Goal: Find contact information: Find contact information

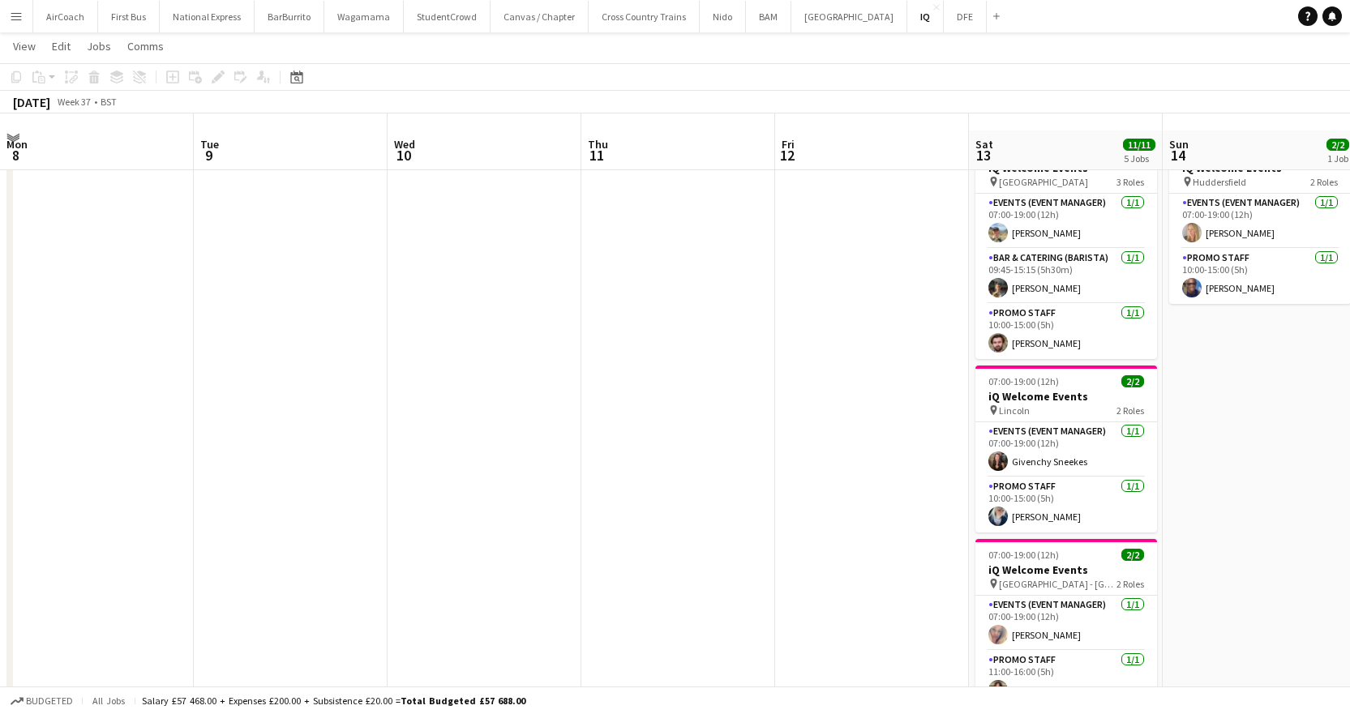
scroll to position [0, 582]
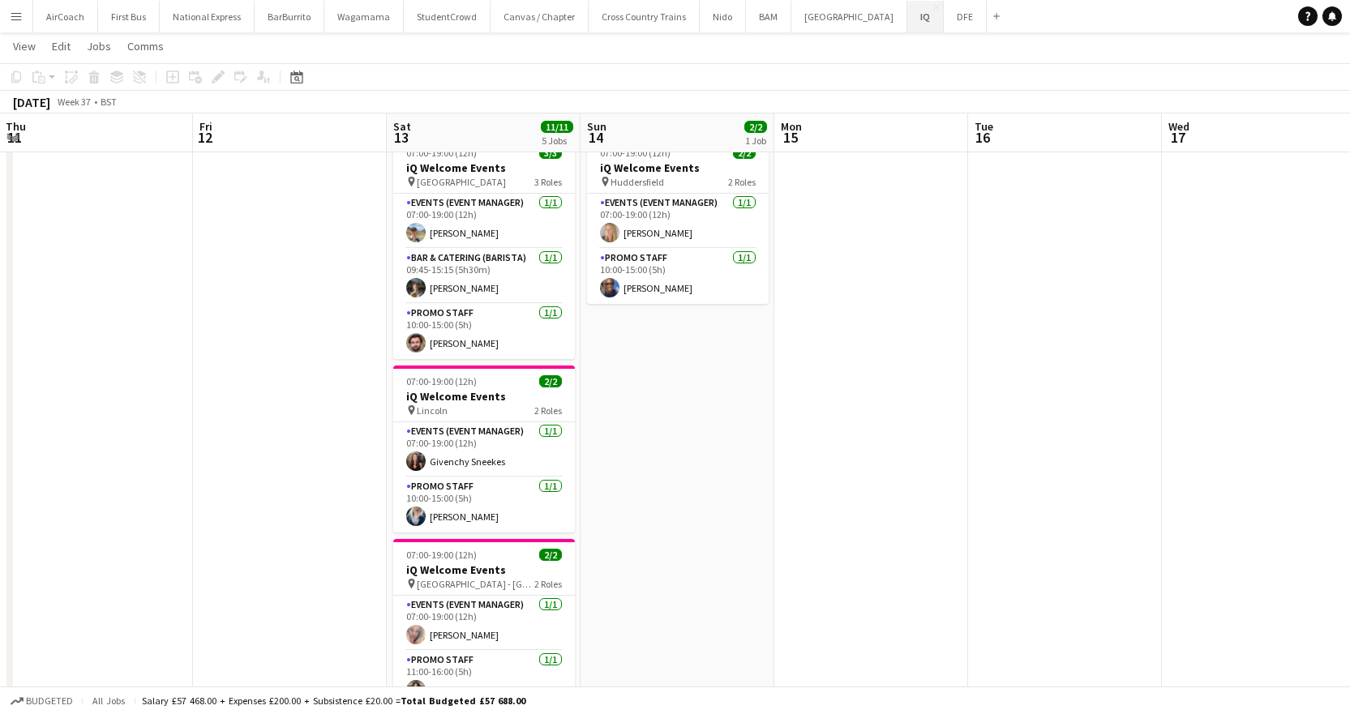
click at [907, 18] on button "IQ Close" at bounding box center [925, 17] width 36 height 32
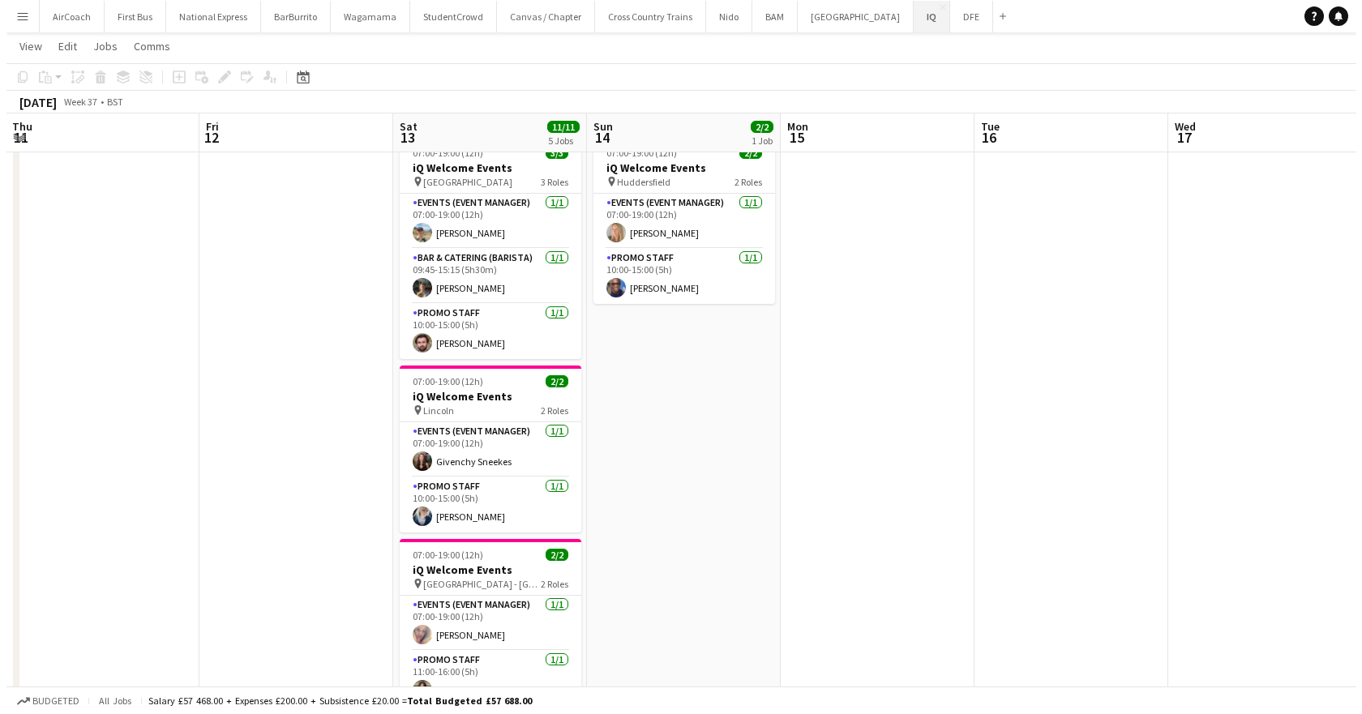
scroll to position [0, 0]
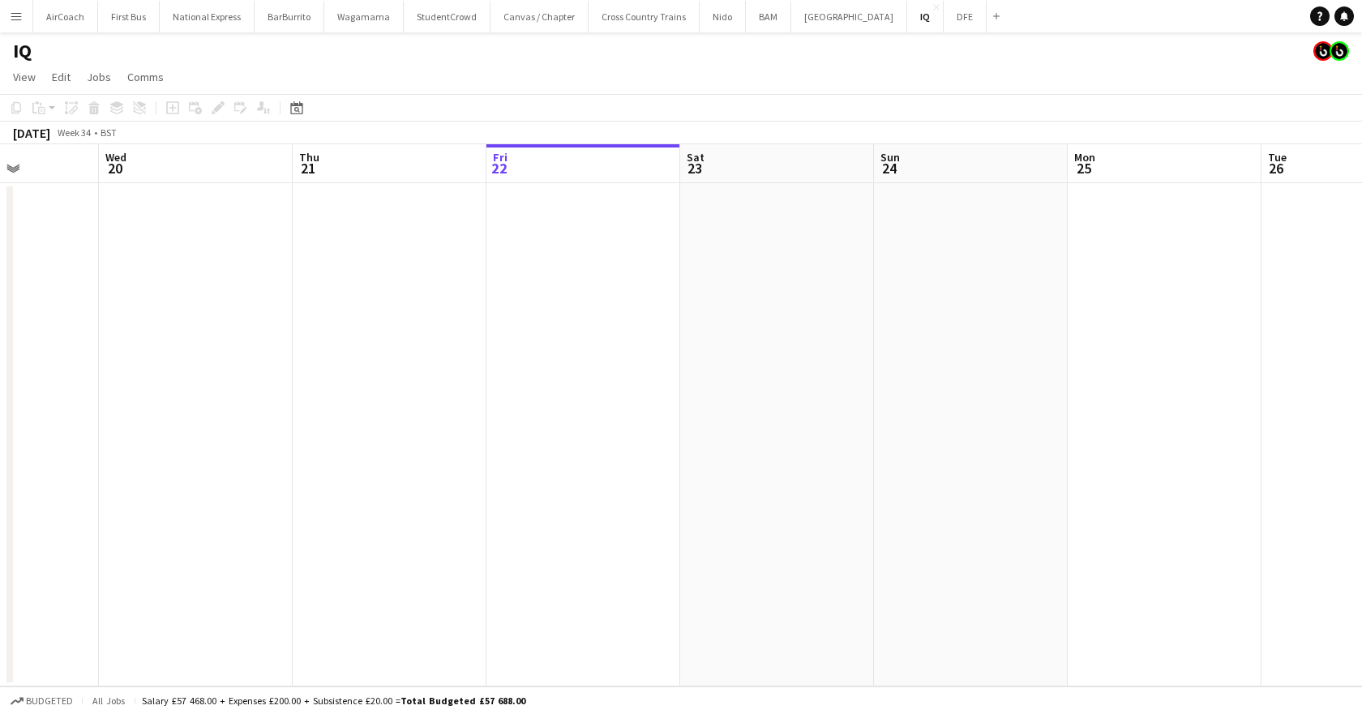
drag, startPoint x: 243, startPoint y: 161, endPoint x: 681, endPoint y: 164, distance: 437.8
click at [730, 161] on app-calendar-viewport "Sun 17 Mon 18 Tue 19 Wed 20 Thu 21 Fri 22 Sat 23 Sun 24 Mon 25 Tue 26 Wed 27 Th…" at bounding box center [681, 415] width 1362 height 542
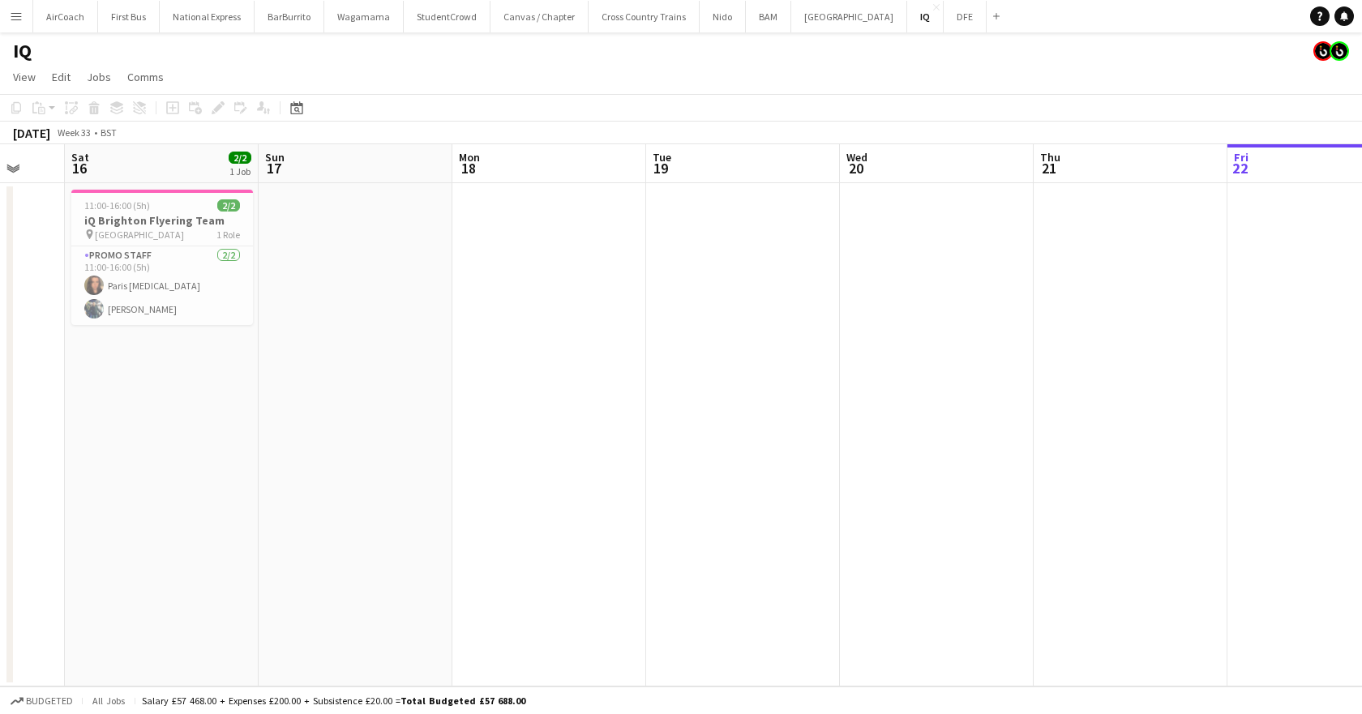
drag, startPoint x: 251, startPoint y: 221, endPoint x: 358, endPoint y: 167, distance: 120.0
click at [932, 138] on app-calendar "Copy Paste Paste Ctrl+V Paste with crew Ctrl+Shift+V Paste linked Job [GEOGRAPH…" at bounding box center [681, 390] width 1362 height 593
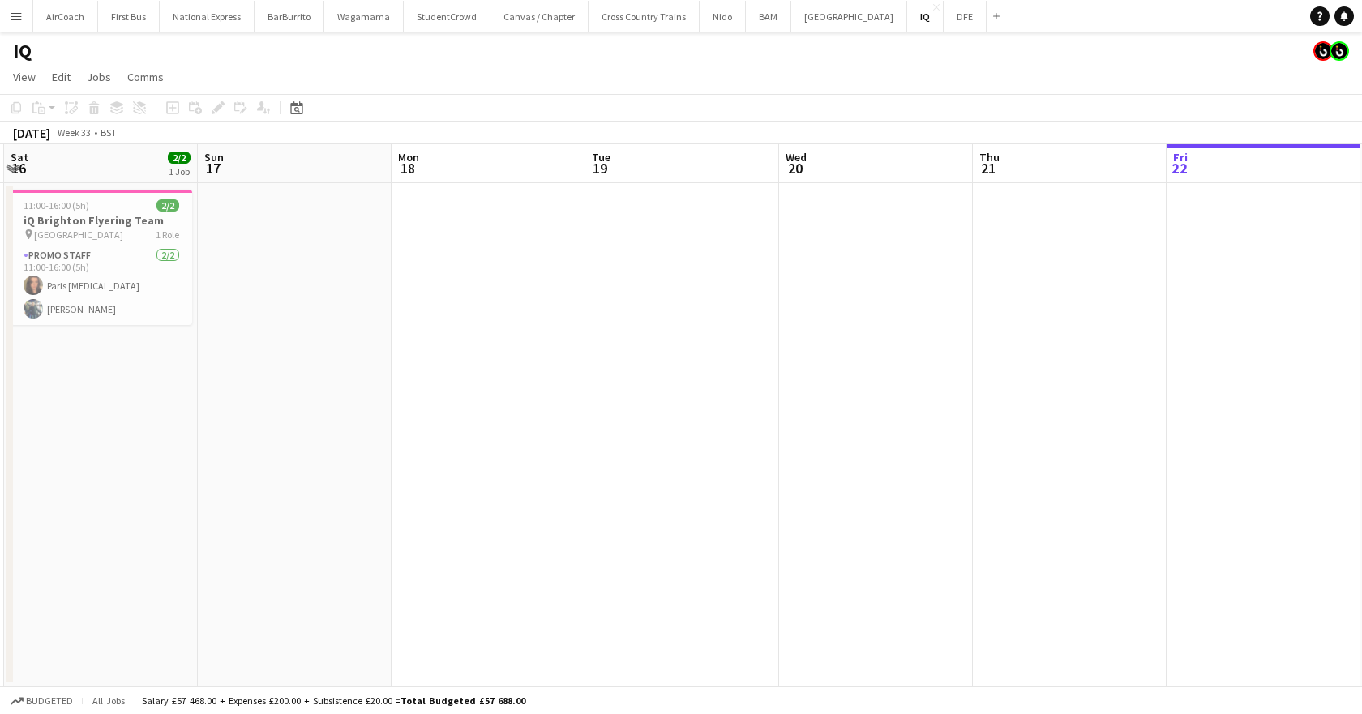
drag, startPoint x: 199, startPoint y: 186, endPoint x: 829, endPoint y: 154, distance: 630.7
click at [829, 154] on app-calendar-viewport "Wed 13 Thu 14 Fri 15 Sat 16 2/2 1 Job Sun 17 Mon 18 Tue 19 Wed 20 Thu 21 Fri 22…" at bounding box center [681, 415] width 1362 height 542
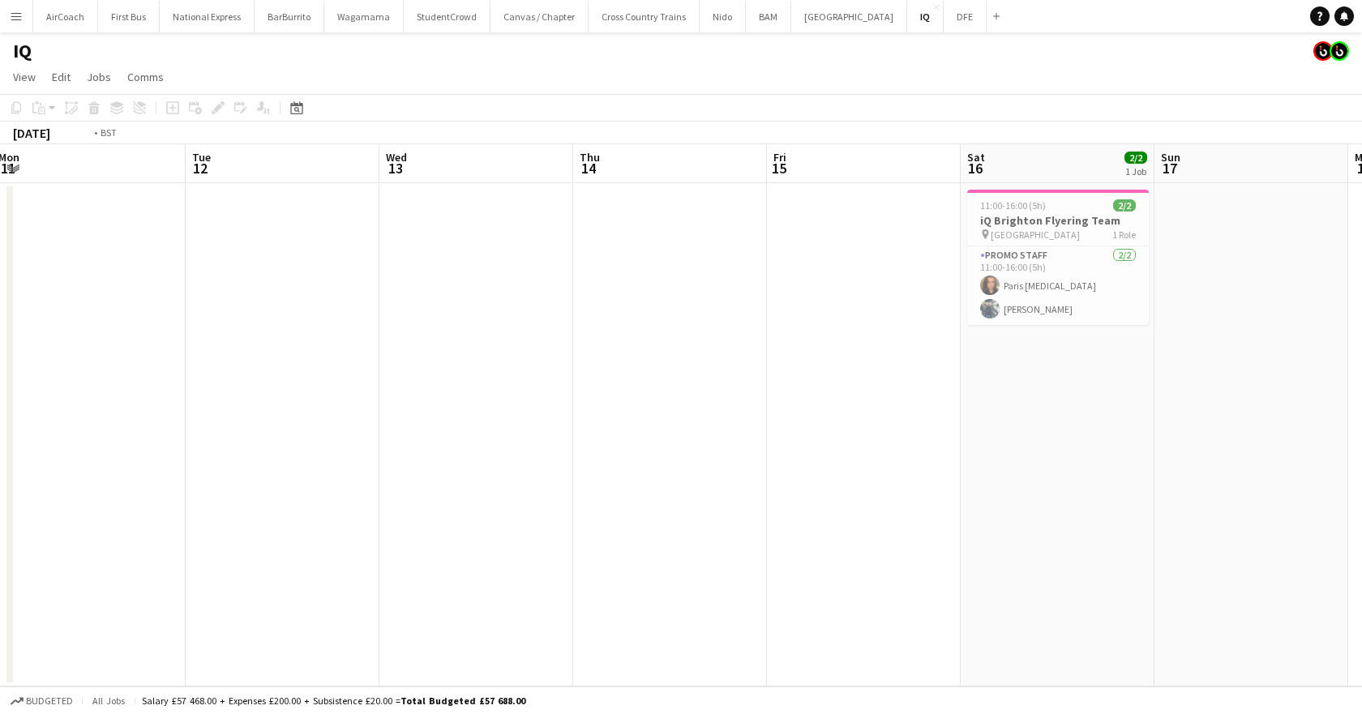
scroll to position [0, 452]
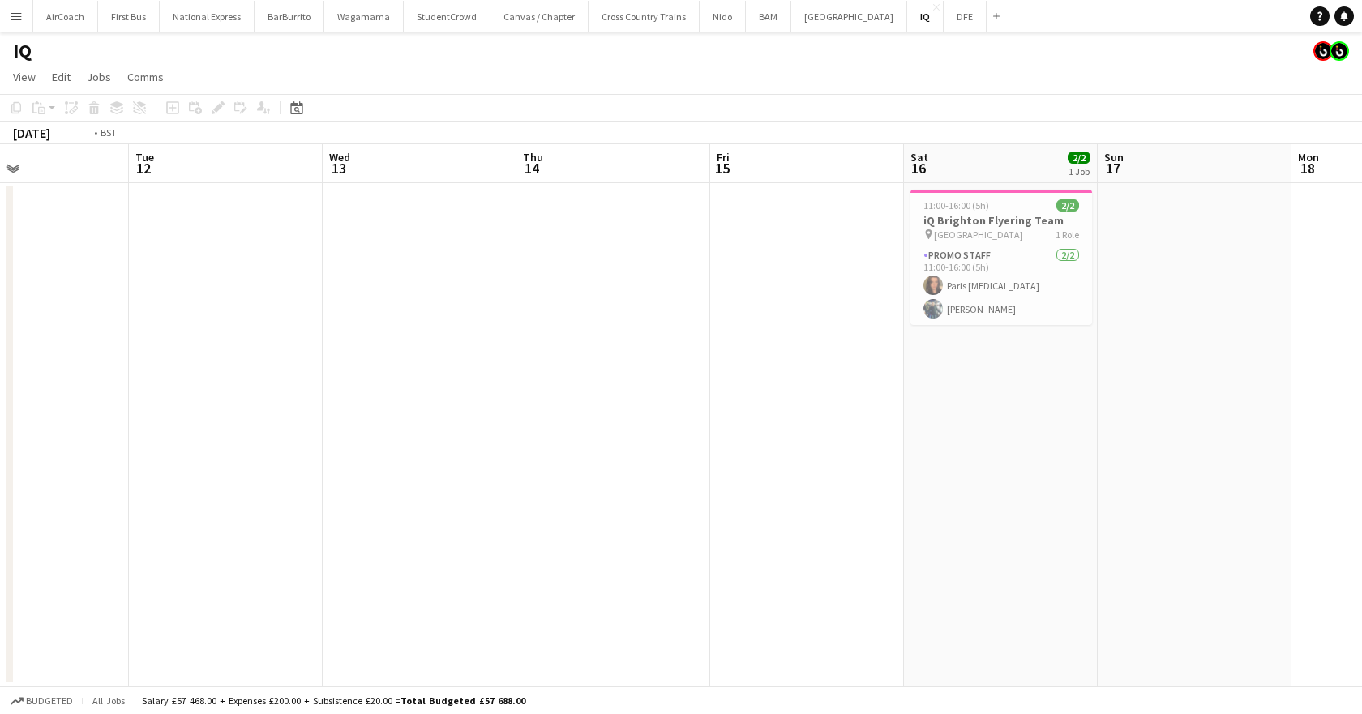
drag, startPoint x: 452, startPoint y: 199, endPoint x: 911, endPoint y: 142, distance: 463.3
click at [918, 139] on app-calendar "Copy Paste Paste Ctrl+V Paste with crew Ctrl+Shift+V Paste linked Job [GEOGRAPH…" at bounding box center [681, 390] width 1362 height 593
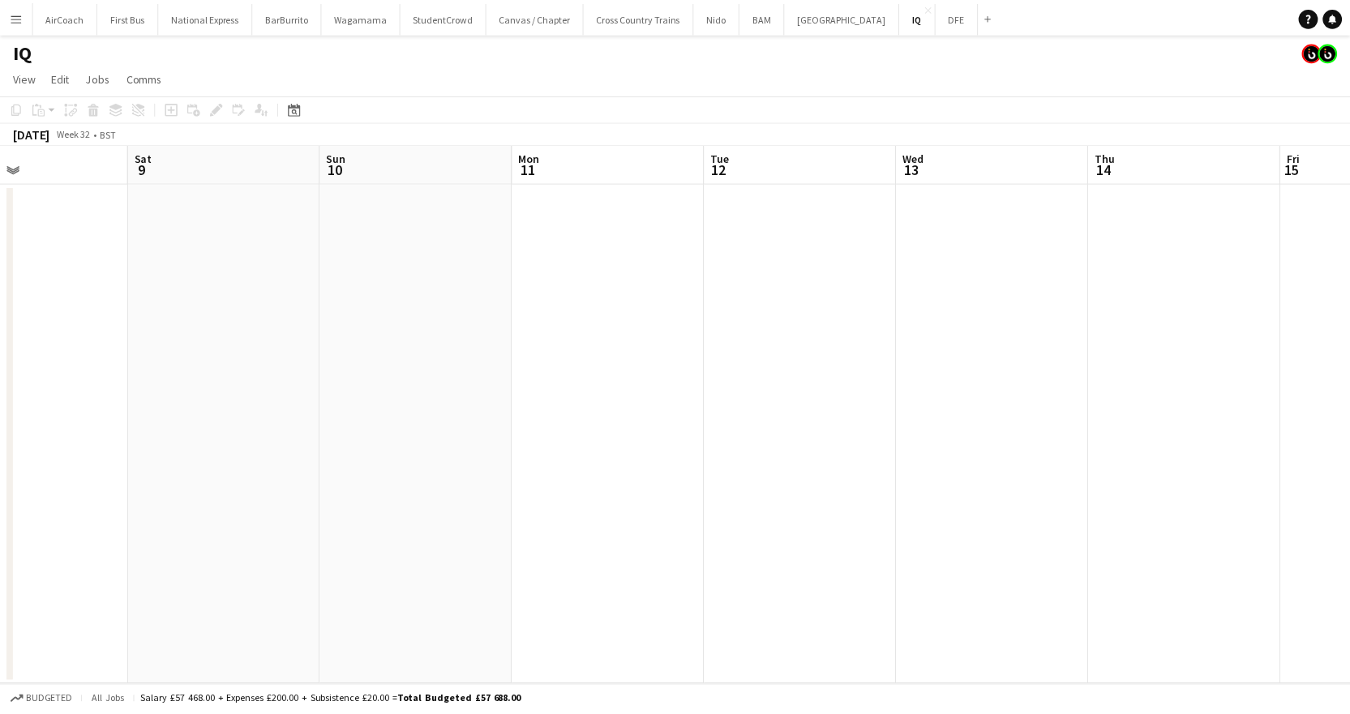
scroll to position [0, 579]
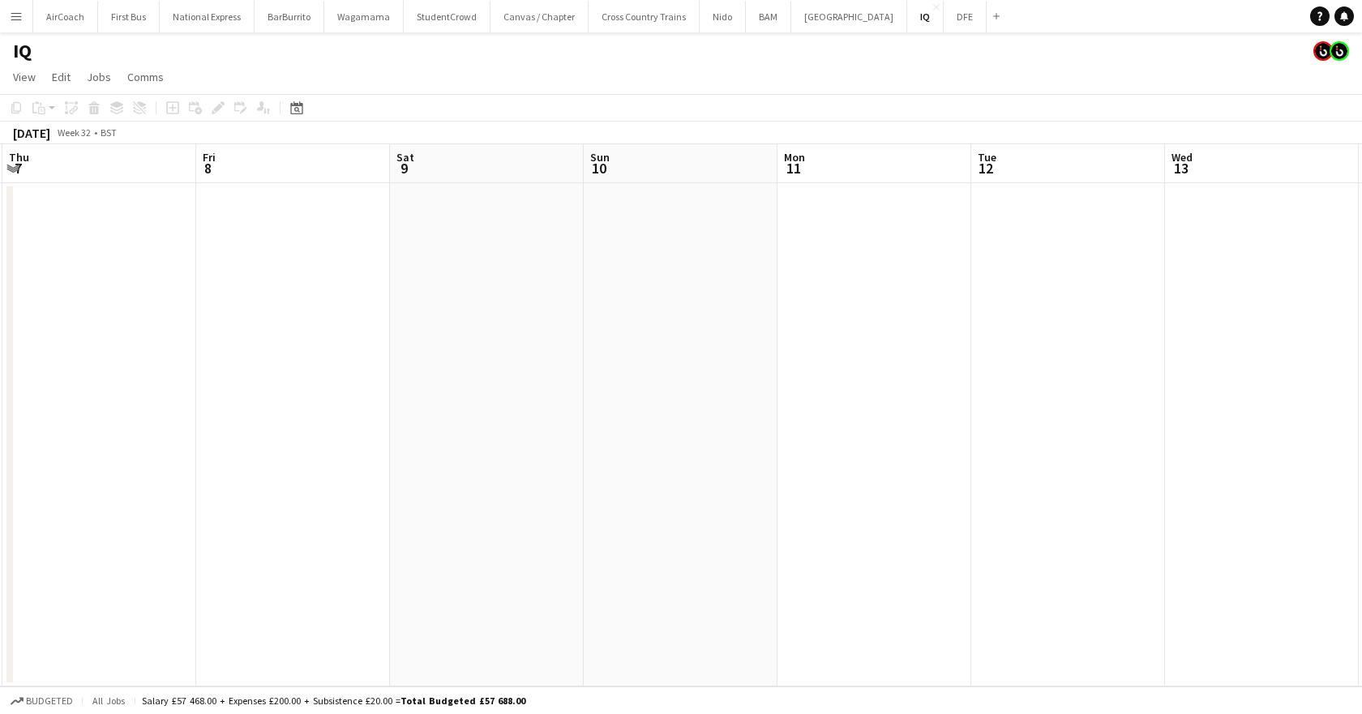
drag, startPoint x: 510, startPoint y: 150, endPoint x: 932, endPoint y: 122, distance: 423.3
click at [954, 122] on app-calendar "Copy Paste Paste Ctrl+V Paste with crew Ctrl+Shift+V Paste linked Job [GEOGRAPH…" at bounding box center [681, 390] width 1362 height 593
click at [302, 108] on icon "Date picker" at bounding box center [296, 107] width 13 height 13
click at [431, 173] on span "Next month" at bounding box center [428, 164] width 32 height 32
click at [404, 251] on span "6" at bounding box center [406, 247] width 19 height 19
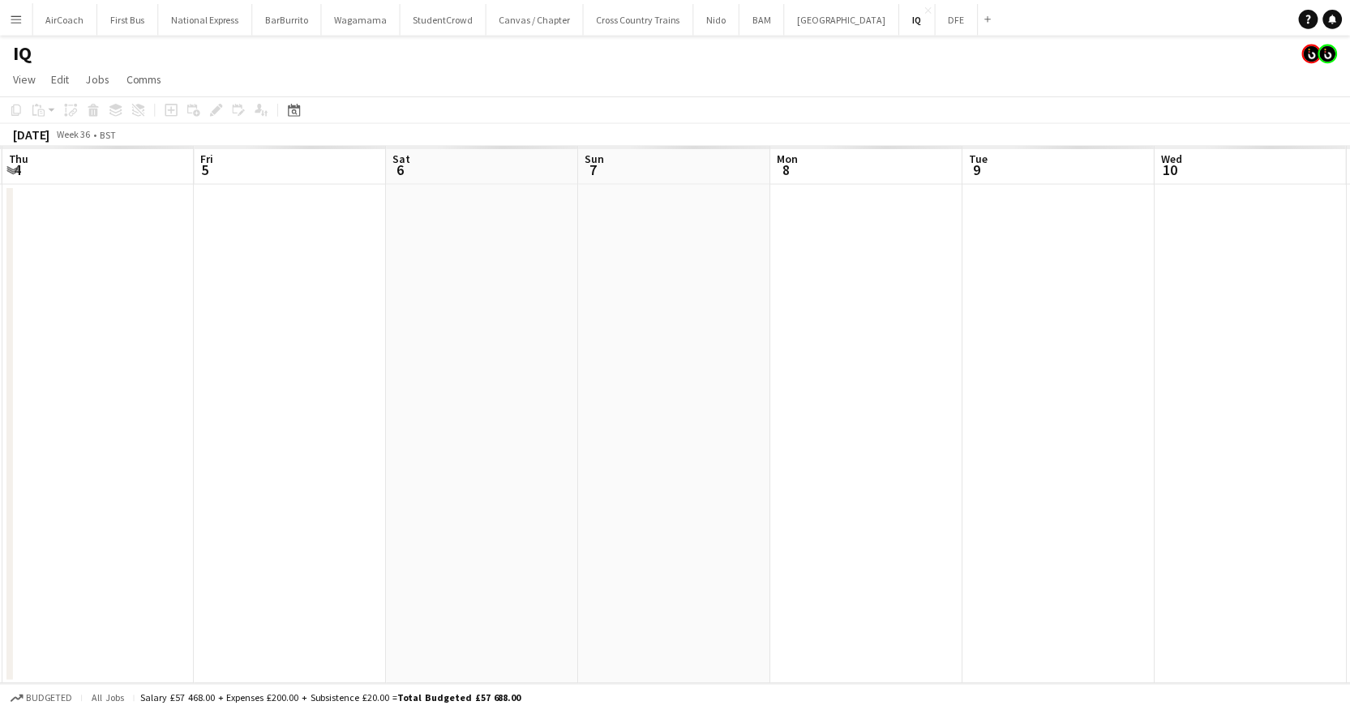
scroll to position [0, 558]
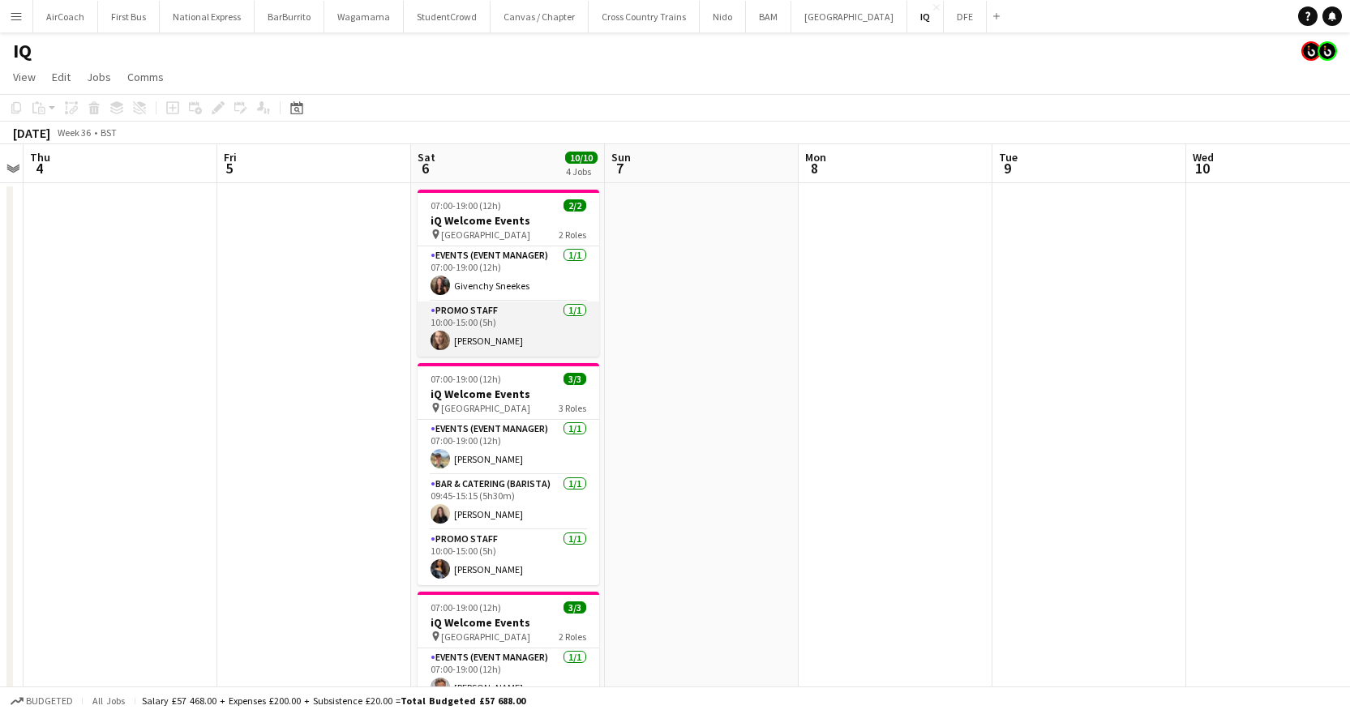
click at [480, 341] on app-card-role "Promo Staff [DATE] 10:00-15:00 (5h) [PERSON_NAME]" at bounding box center [509, 329] width 182 height 55
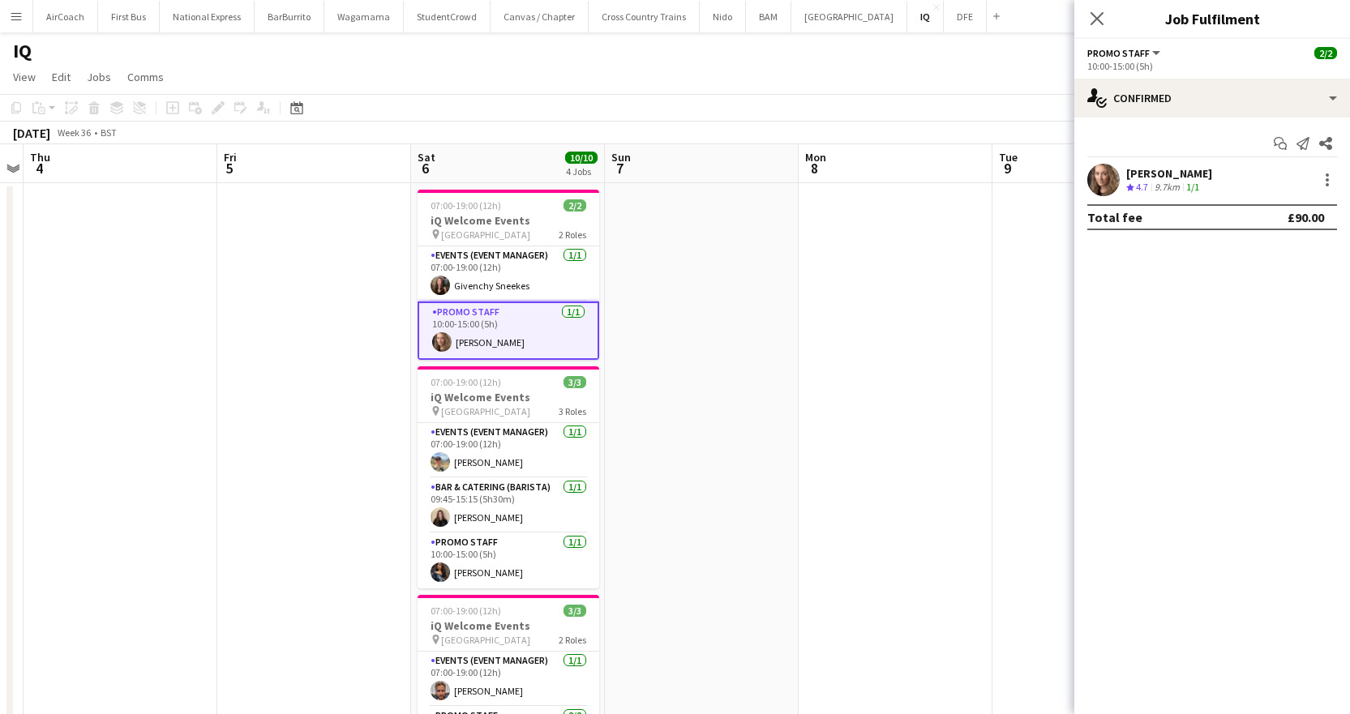
click at [1344, 190] on div "[PERSON_NAME] Crew rating 4.7 9.7km 1/1" at bounding box center [1212, 180] width 276 height 32
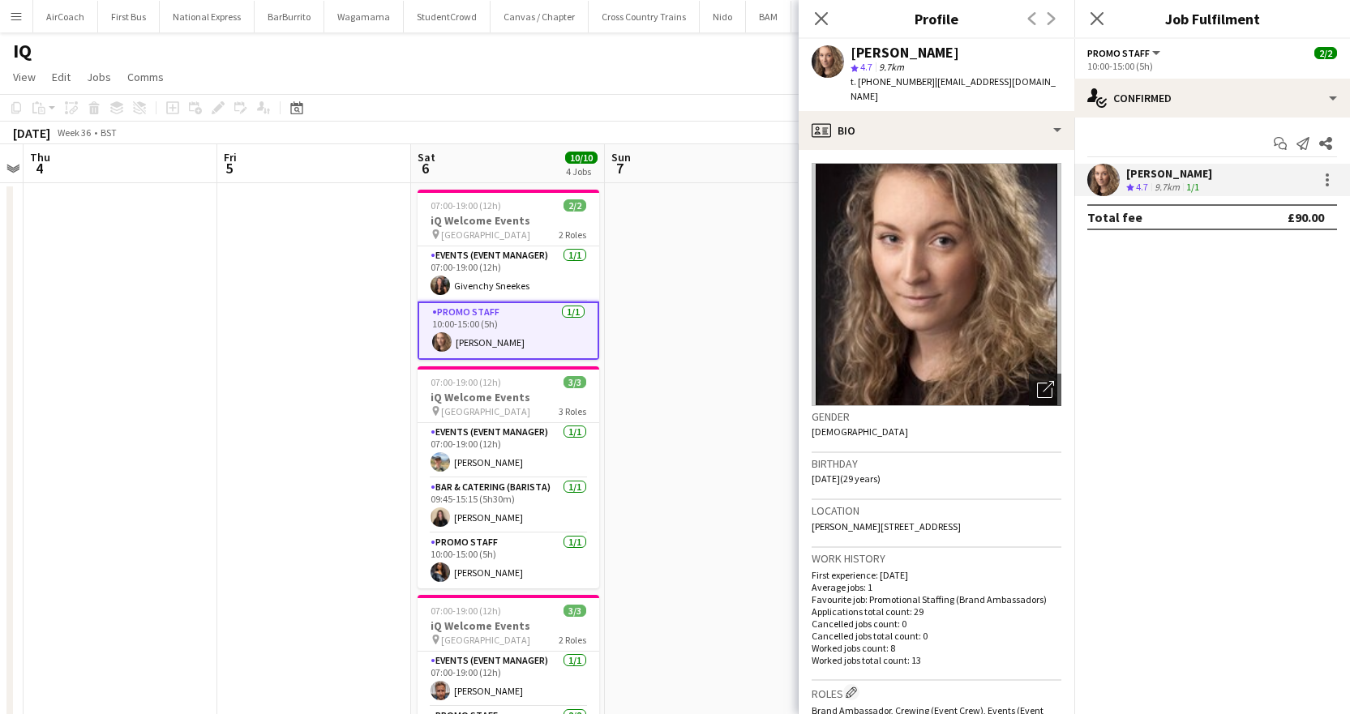
drag, startPoint x: 928, startPoint y: 82, endPoint x: 1060, endPoint y: 83, distance: 132.1
click at [1060, 83] on div "[PERSON_NAME] star 4.7 9.7km t. [PHONE_NUMBER] | [EMAIL_ADDRESS][DOMAIN_NAME]" at bounding box center [937, 75] width 276 height 72
copy span "[EMAIL_ADDRESS][DOMAIN_NAME]"
click at [918, 79] on span "t. [PHONE_NUMBER]" at bounding box center [892, 81] width 84 height 12
drag, startPoint x: 920, startPoint y: 81, endPoint x: 859, endPoint y: 89, distance: 62.1
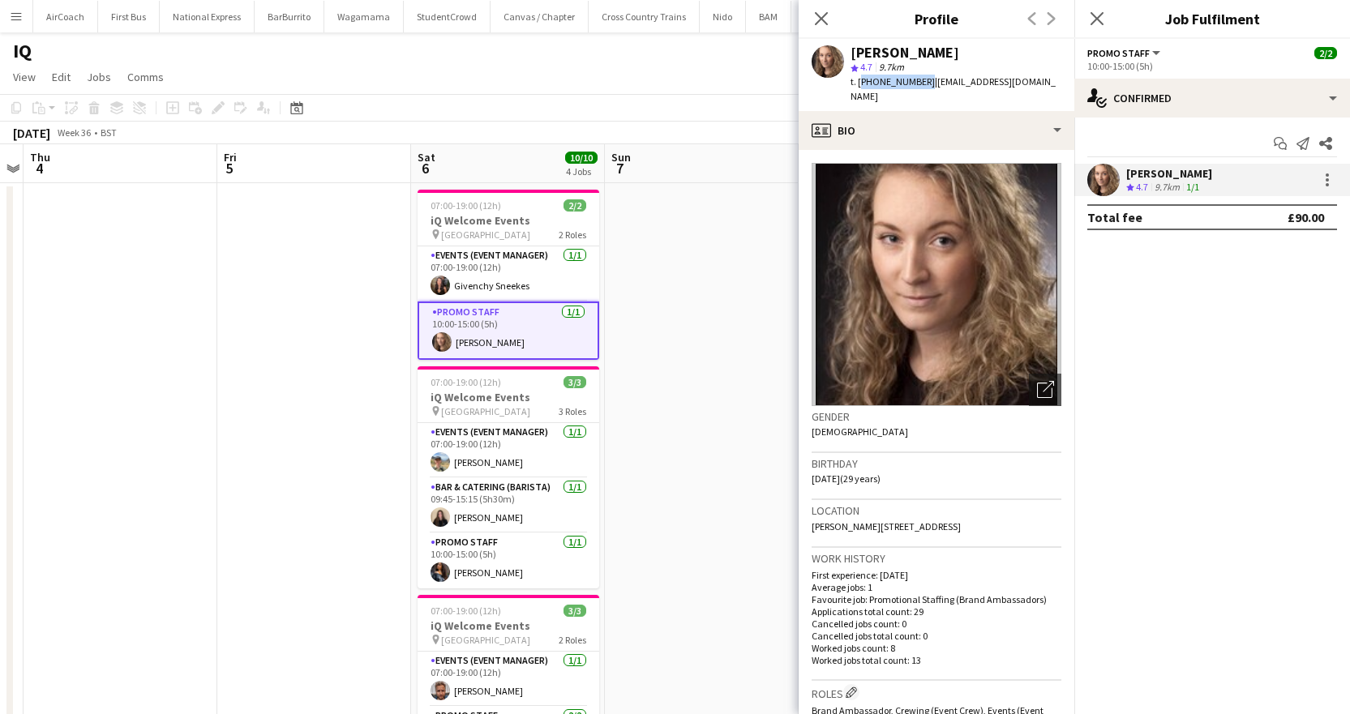
click at [859, 89] on div "t. [PHONE_NUMBER] | [EMAIL_ADDRESS][DOMAIN_NAME]" at bounding box center [955, 89] width 211 height 29
copy span "[PHONE_NUMBER]"
click at [1111, 11] on div "Close pop-in" at bounding box center [1096, 18] width 45 height 37
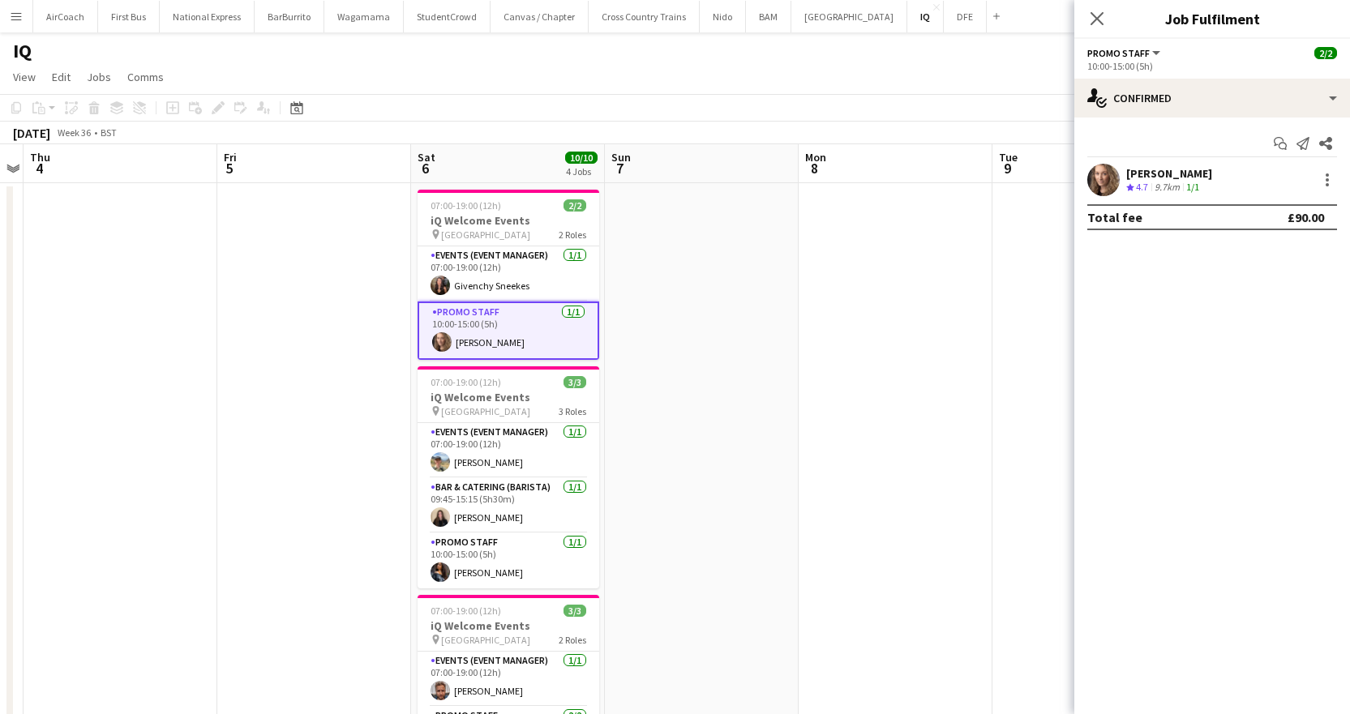
drag, startPoint x: 1091, startPoint y: 13, endPoint x: 1089, endPoint y: 26, distance: 13.2
click at [1091, 13] on icon at bounding box center [1096, 18] width 13 height 13
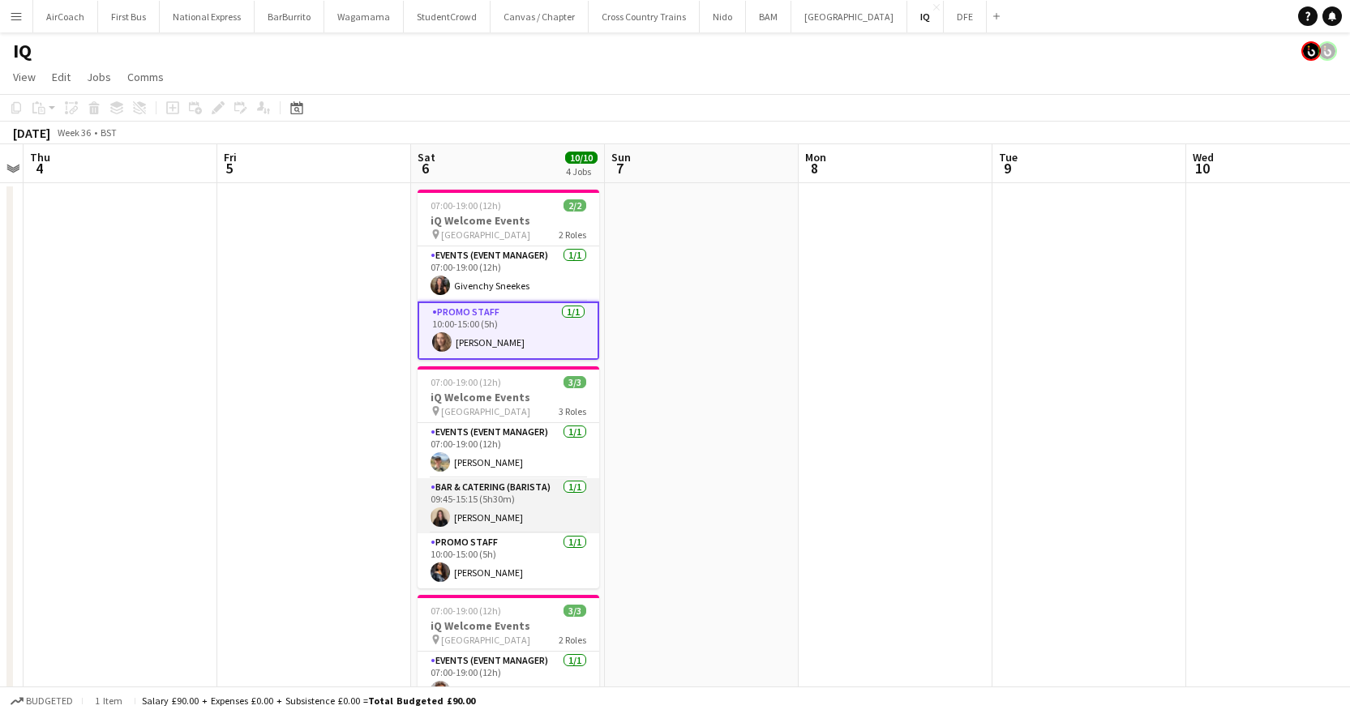
click at [485, 526] on app-card-role "Bar & Catering (Barista) [DATE] 09:45-15:15 (5h30m) [PERSON_NAME]" at bounding box center [509, 505] width 182 height 55
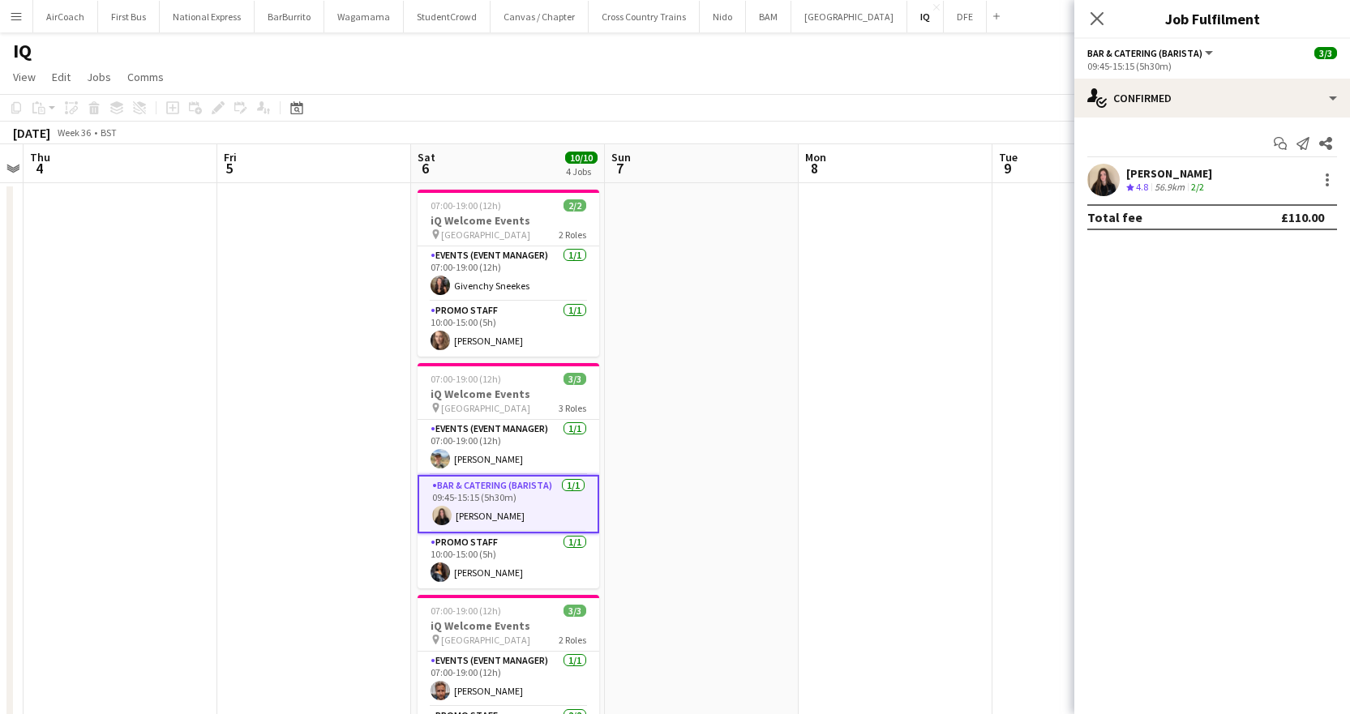
click at [1167, 170] on div "[PERSON_NAME]" at bounding box center [1169, 173] width 86 height 15
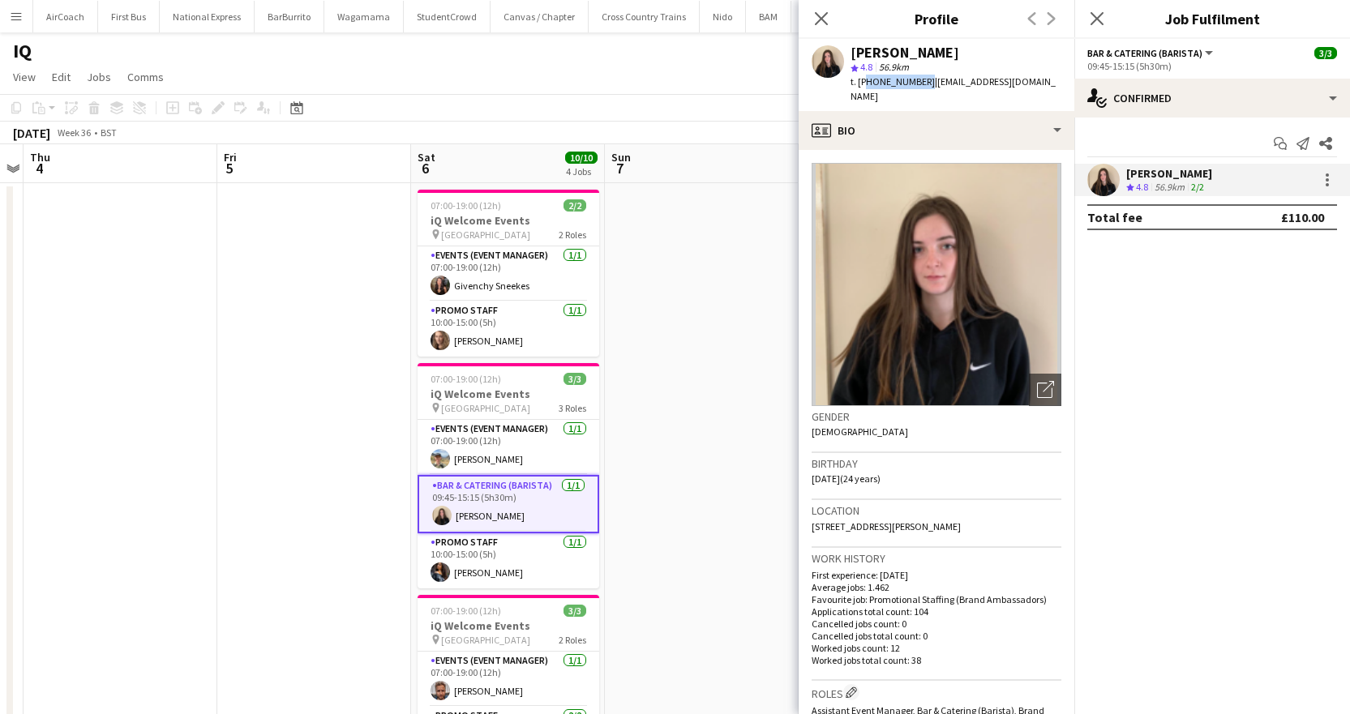
drag, startPoint x: 920, startPoint y: 79, endPoint x: 864, endPoint y: 94, distance: 58.0
click at [864, 94] on div "[PERSON_NAME] star 4.8 56.9km t. [PHONE_NUMBER] | [EMAIL_ADDRESS][DOMAIN_NAME]" at bounding box center [937, 75] width 276 height 72
copy span "447449338561"
click at [484, 573] on app-card-role "Promo Staff [DATE] 10:00-15:00 (5h) [PERSON_NAME]" at bounding box center [509, 560] width 182 height 55
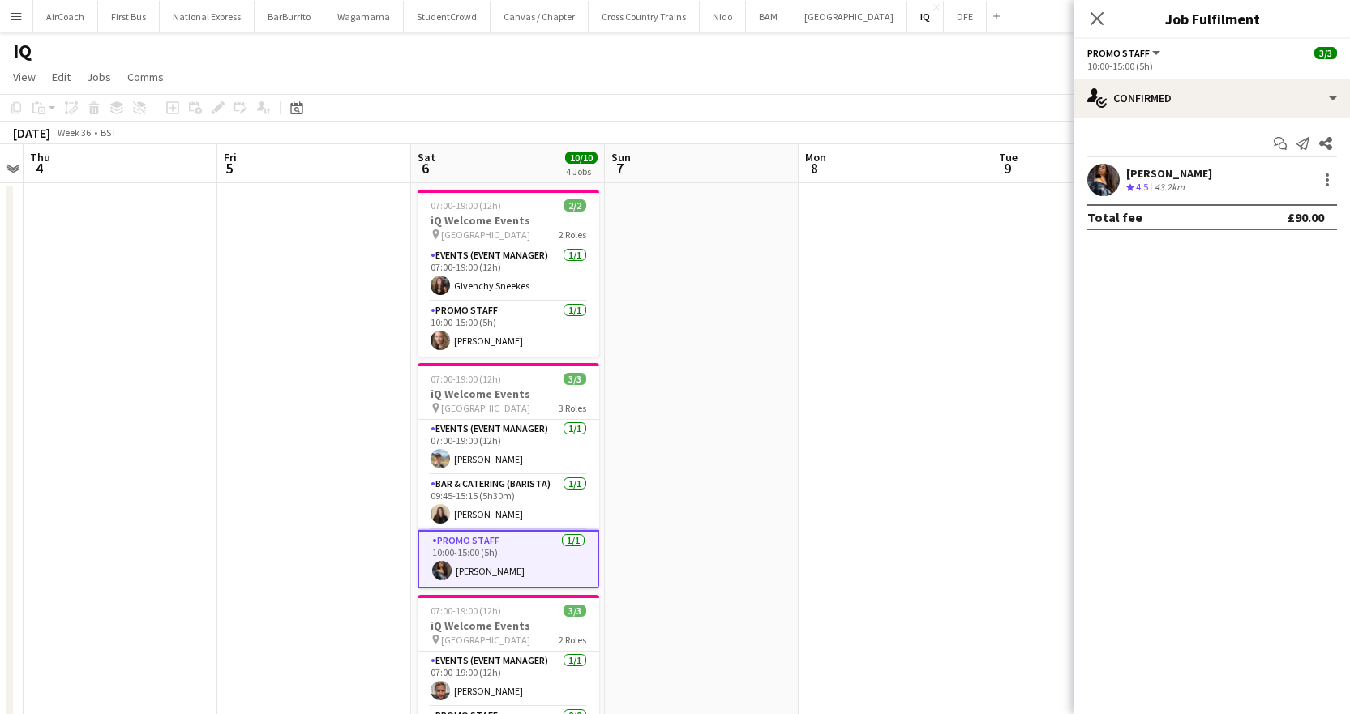
click at [1185, 172] on div "[PERSON_NAME]" at bounding box center [1169, 173] width 86 height 15
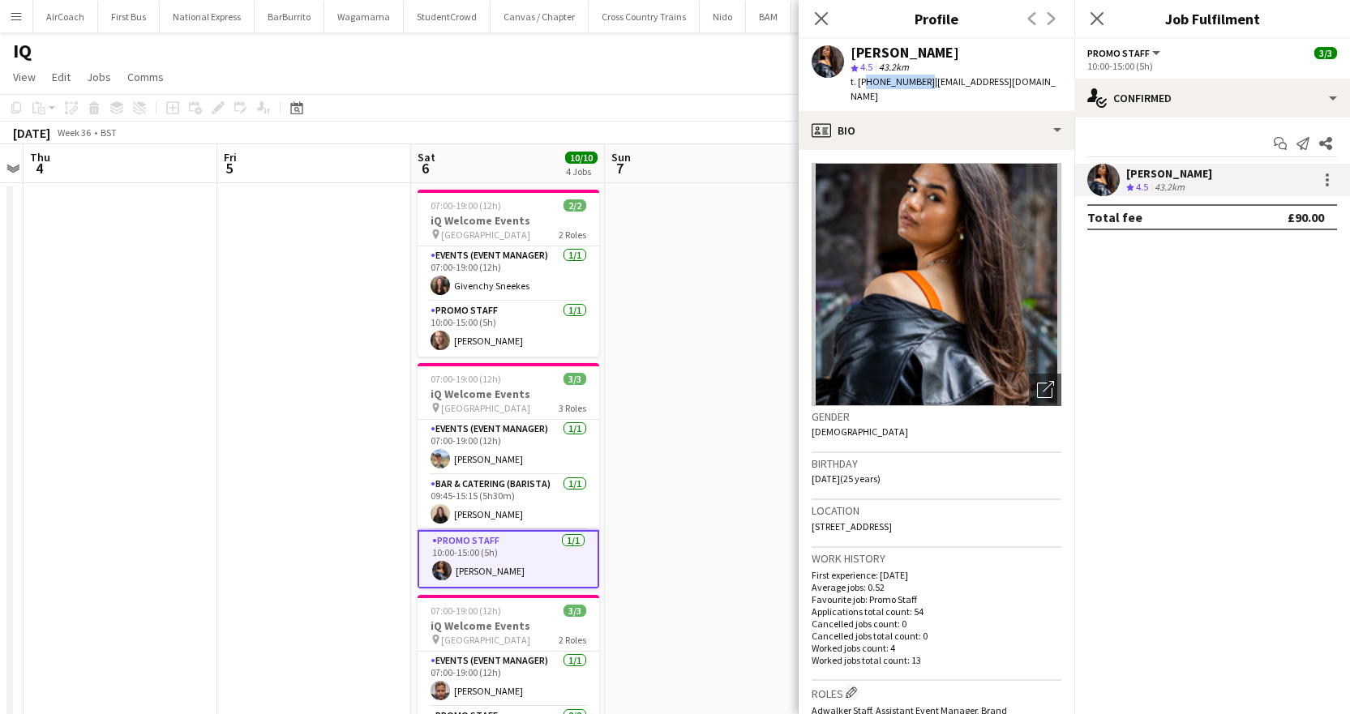
drag, startPoint x: 921, startPoint y: 83, endPoint x: 861, endPoint y: 88, distance: 60.3
click at [861, 88] on div "t. [PHONE_NUMBER] | [EMAIL_ADDRESS][DOMAIN_NAME]" at bounding box center [955, 89] width 211 height 29
copy span "447896127405"
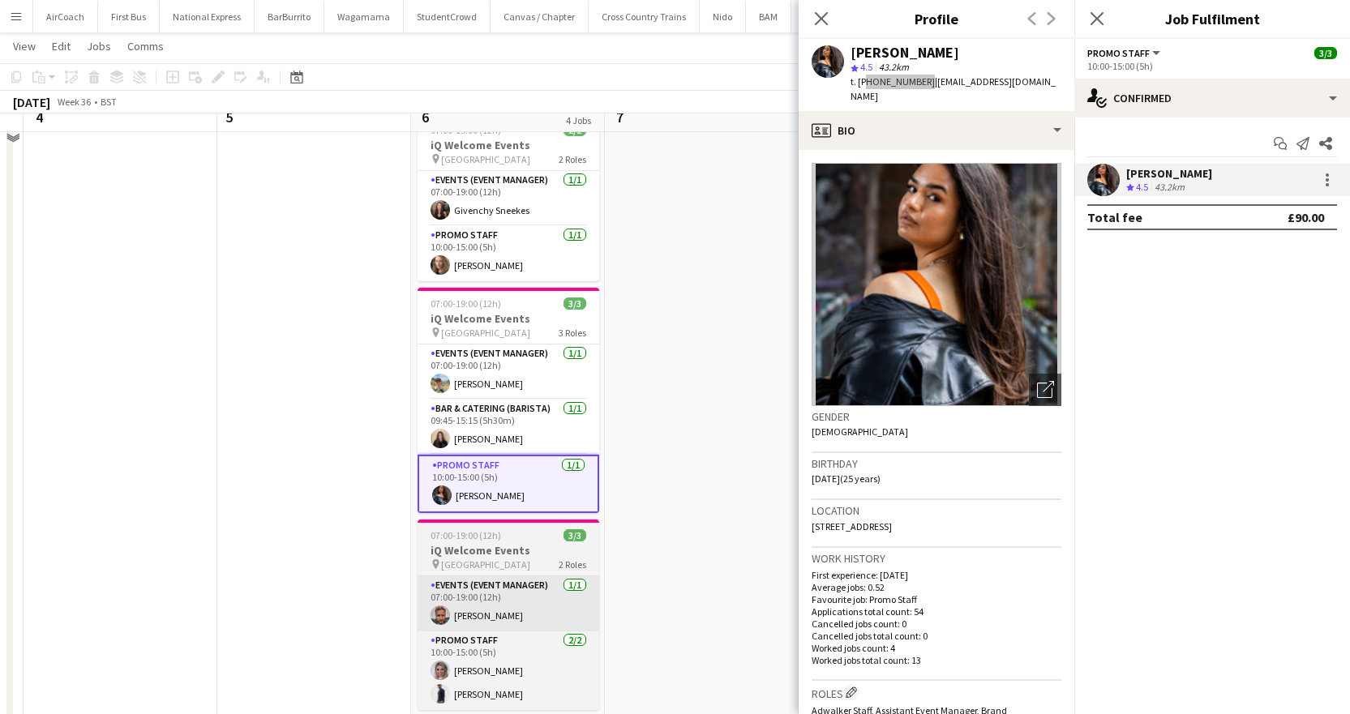
scroll to position [162, 0]
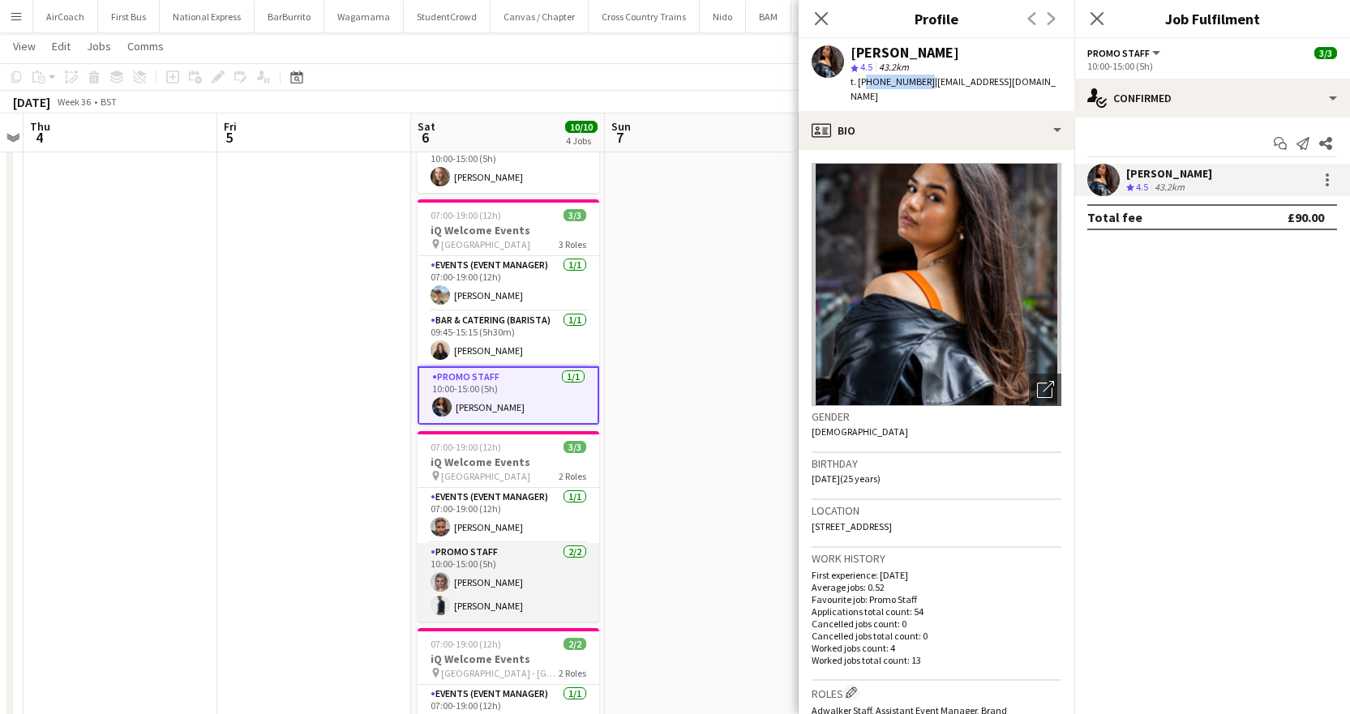
click at [460, 585] on app-card-role "Promo Staff [DATE] 10:00-15:00 (5h) [PERSON_NAME] [PERSON_NAME]" at bounding box center [509, 582] width 182 height 79
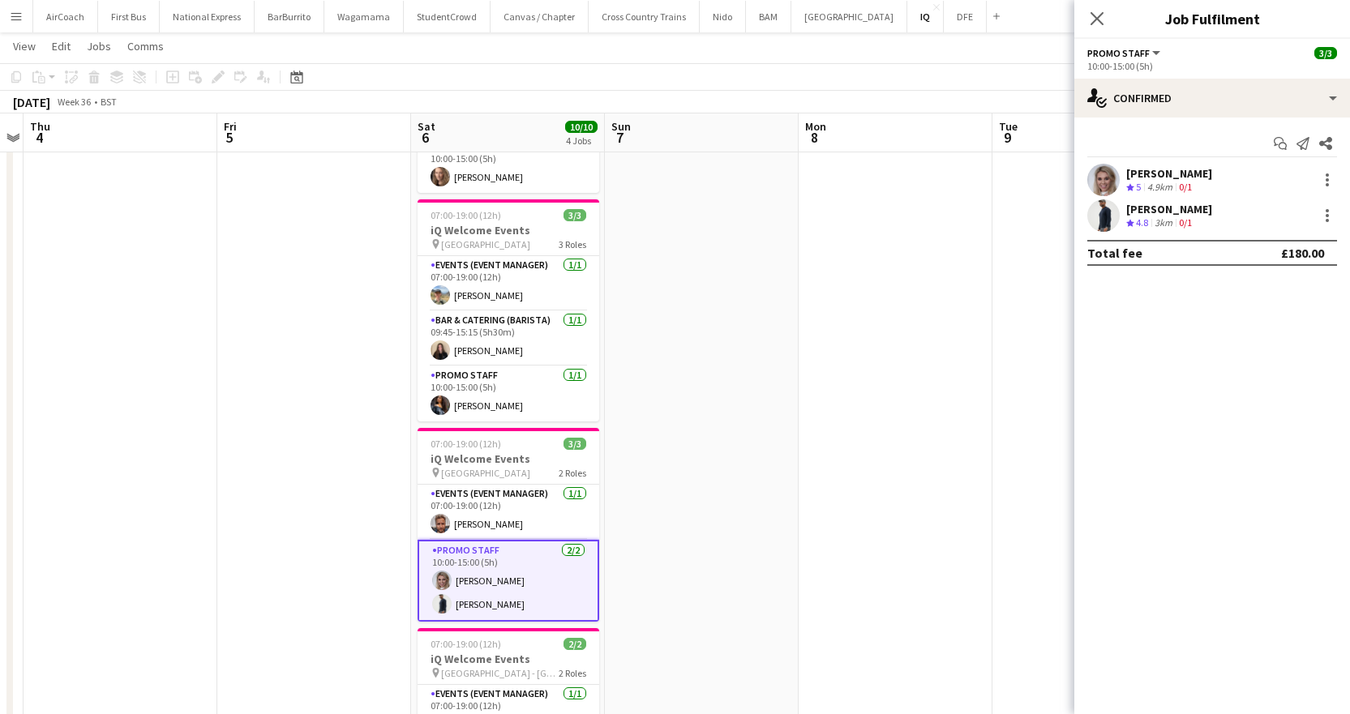
click at [1166, 166] on div "[PERSON_NAME]" at bounding box center [1169, 173] width 86 height 15
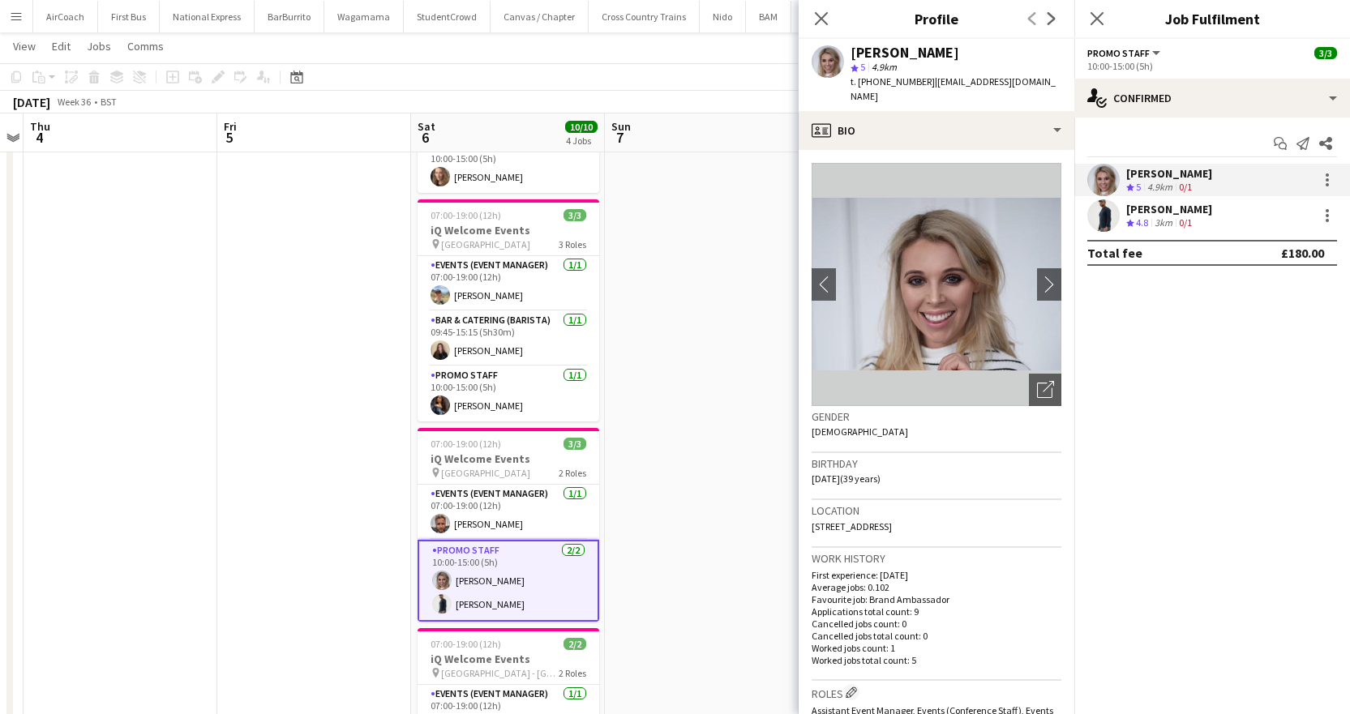
drag, startPoint x: 923, startPoint y: 83, endPoint x: 861, endPoint y: 87, distance: 61.7
click at [861, 87] on div "t. [PHONE_NUMBER] | [EMAIL_ADDRESS][DOMAIN_NAME]" at bounding box center [955, 89] width 211 height 29
copy span "447872948437"
drag, startPoint x: 1150, startPoint y: 211, endPoint x: 1114, endPoint y: 210, distance: 35.7
click at [1150, 211] on div "[PERSON_NAME]" at bounding box center [1169, 209] width 86 height 15
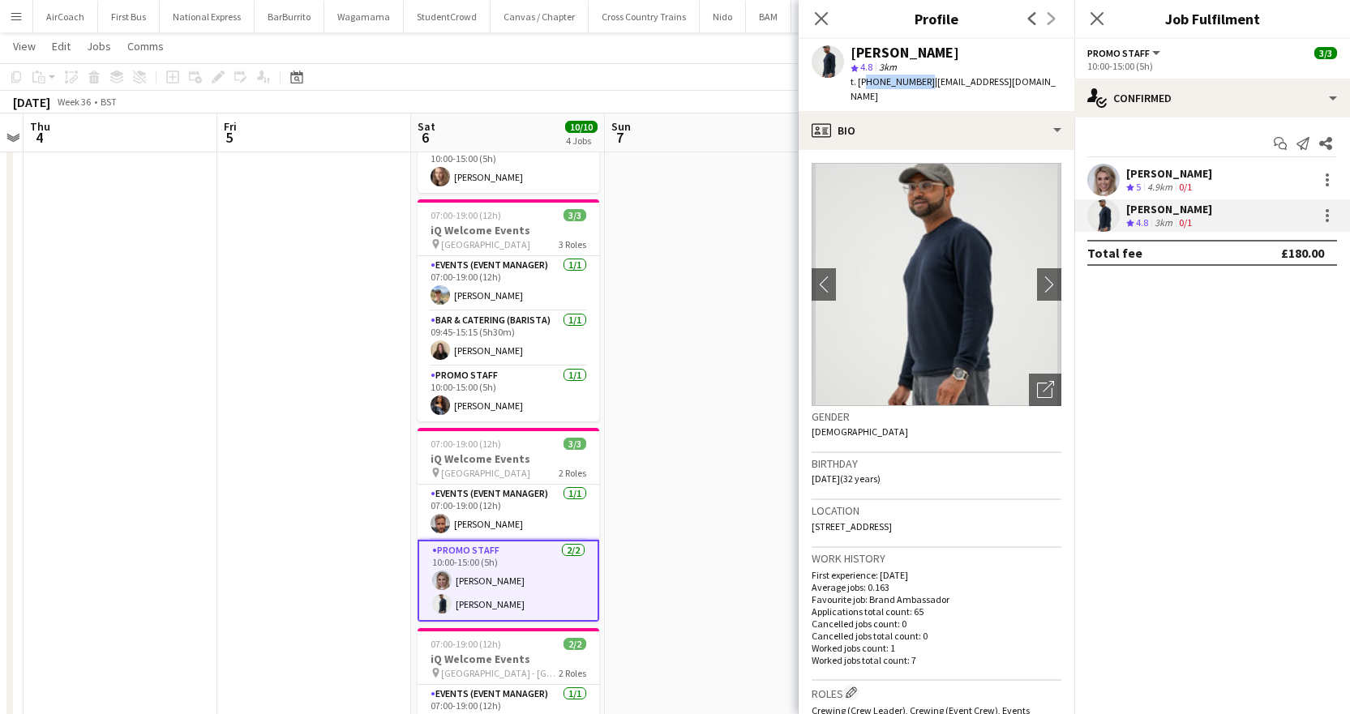
drag, startPoint x: 922, startPoint y: 79, endPoint x: 861, endPoint y: 91, distance: 61.9
click at [861, 91] on div "[PERSON_NAME] star 4.8 3km t. [PHONE_NUMBER] | [EMAIL_ADDRESS][DOMAIN_NAME]" at bounding box center [937, 75] width 276 height 72
copy span "447709610009"
click at [490, 518] on app-card-role "Events (Event Manager) [DATE] 07:00-19:00 (12h) [PERSON_NAME]" at bounding box center [509, 512] width 182 height 55
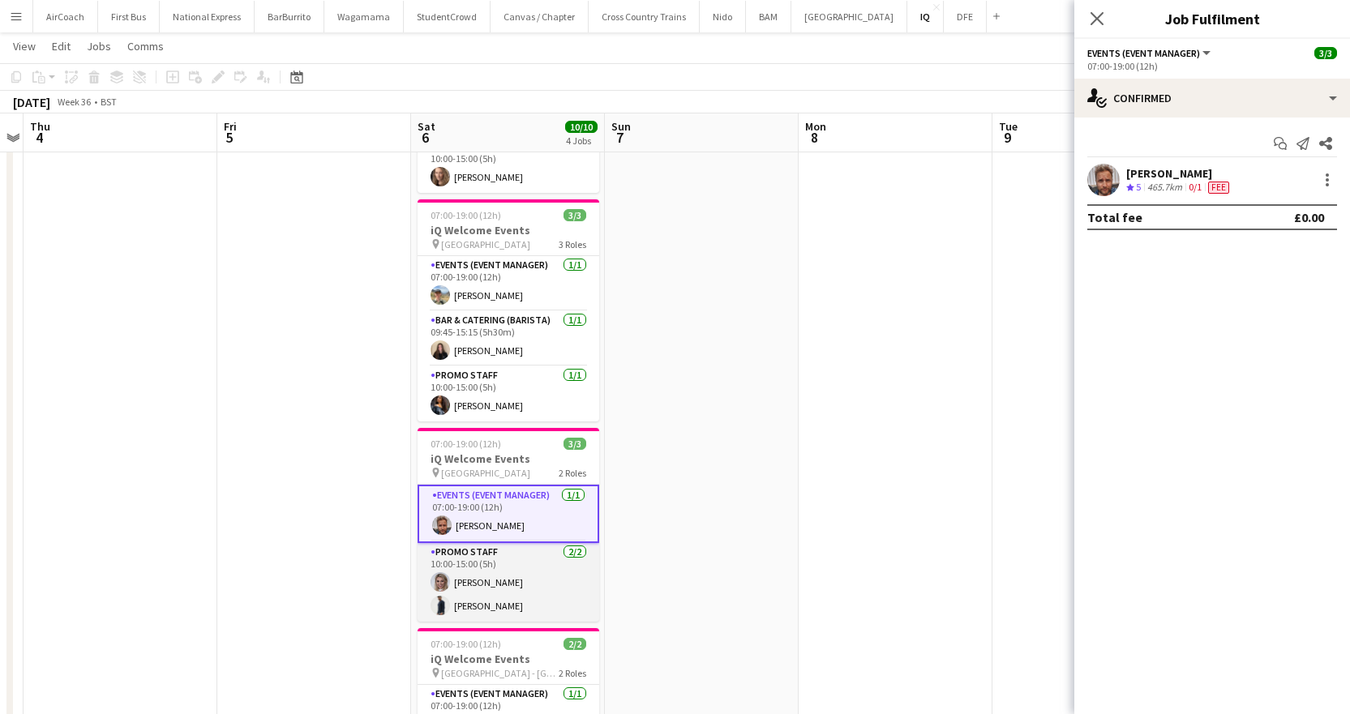
click at [470, 582] on app-card-role "Promo Staff [DATE] 10:00-15:00 (5h) [PERSON_NAME] [PERSON_NAME]" at bounding box center [509, 582] width 182 height 79
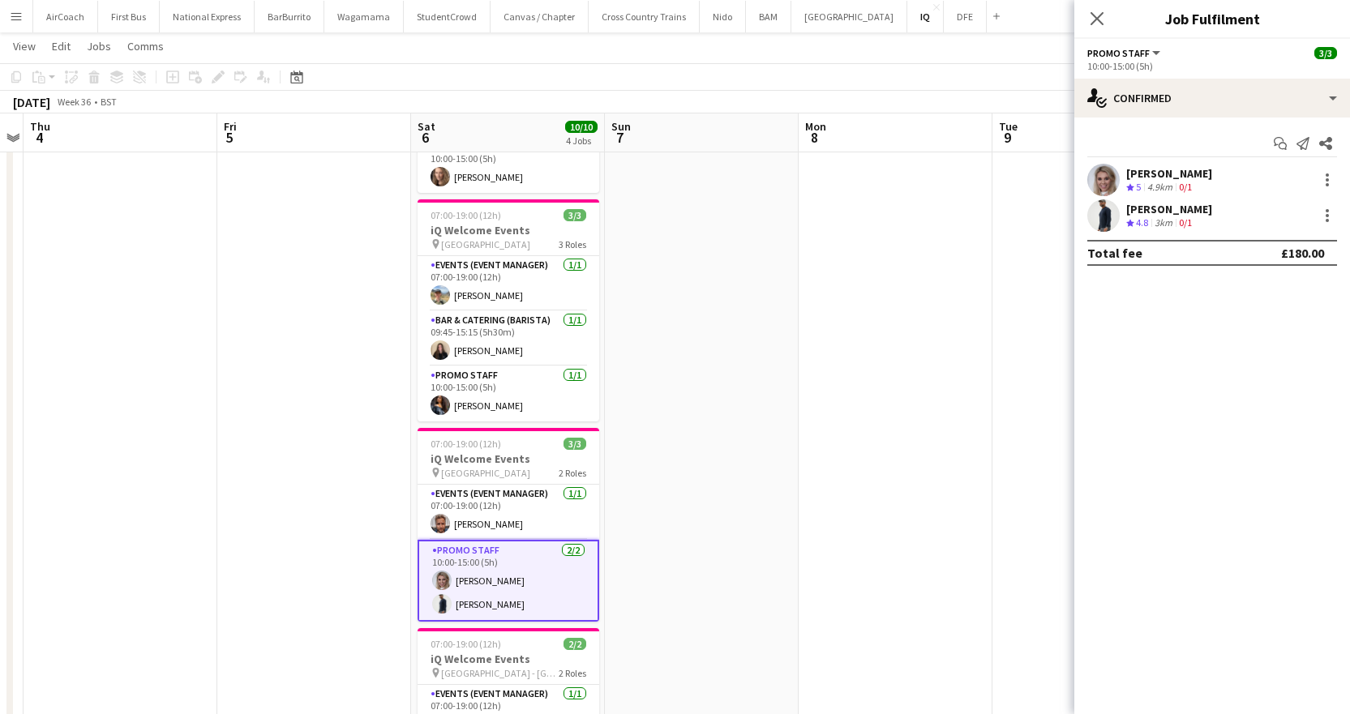
click at [1159, 171] on div "[PERSON_NAME]" at bounding box center [1169, 173] width 86 height 15
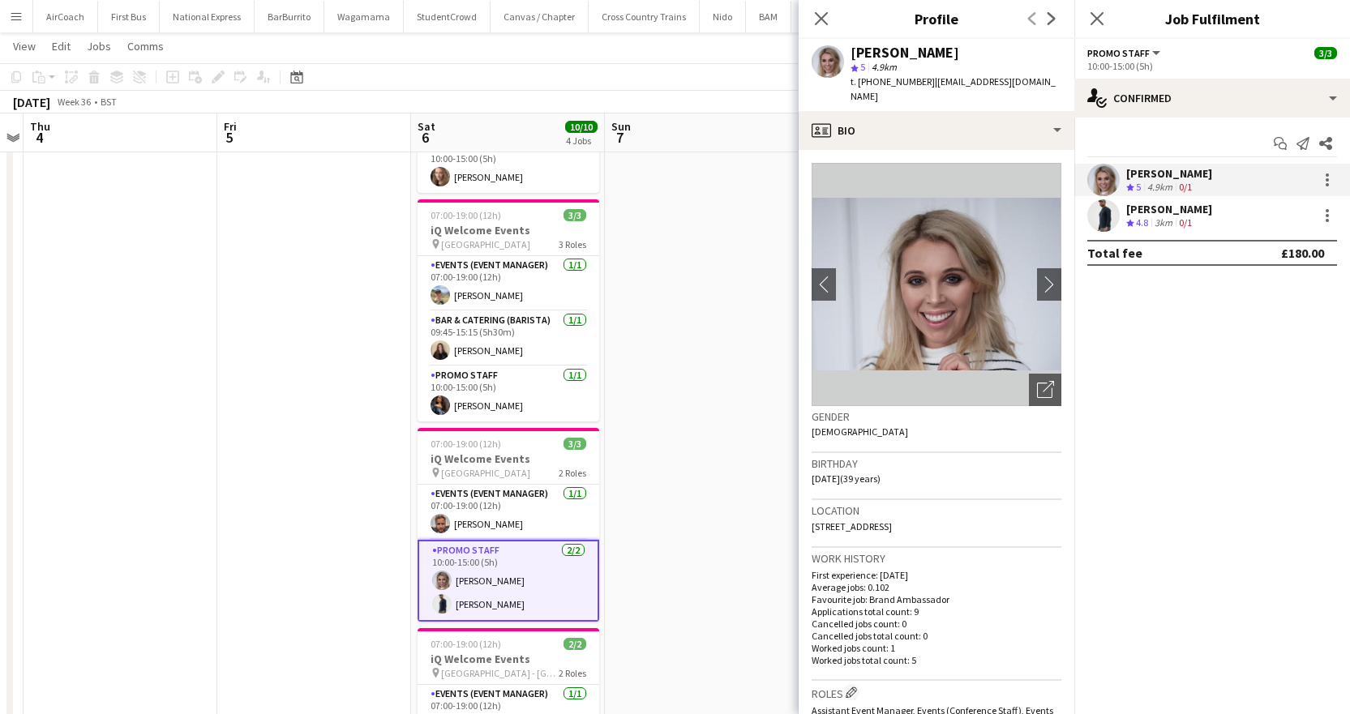
click at [1173, 199] on div "[PERSON_NAME] Crew rating 5 4.9km 0/1 [PERSON_NAME] Crew rating 4.8 3km 0/1" at bounding box center [1212, 198] width 276 height 68
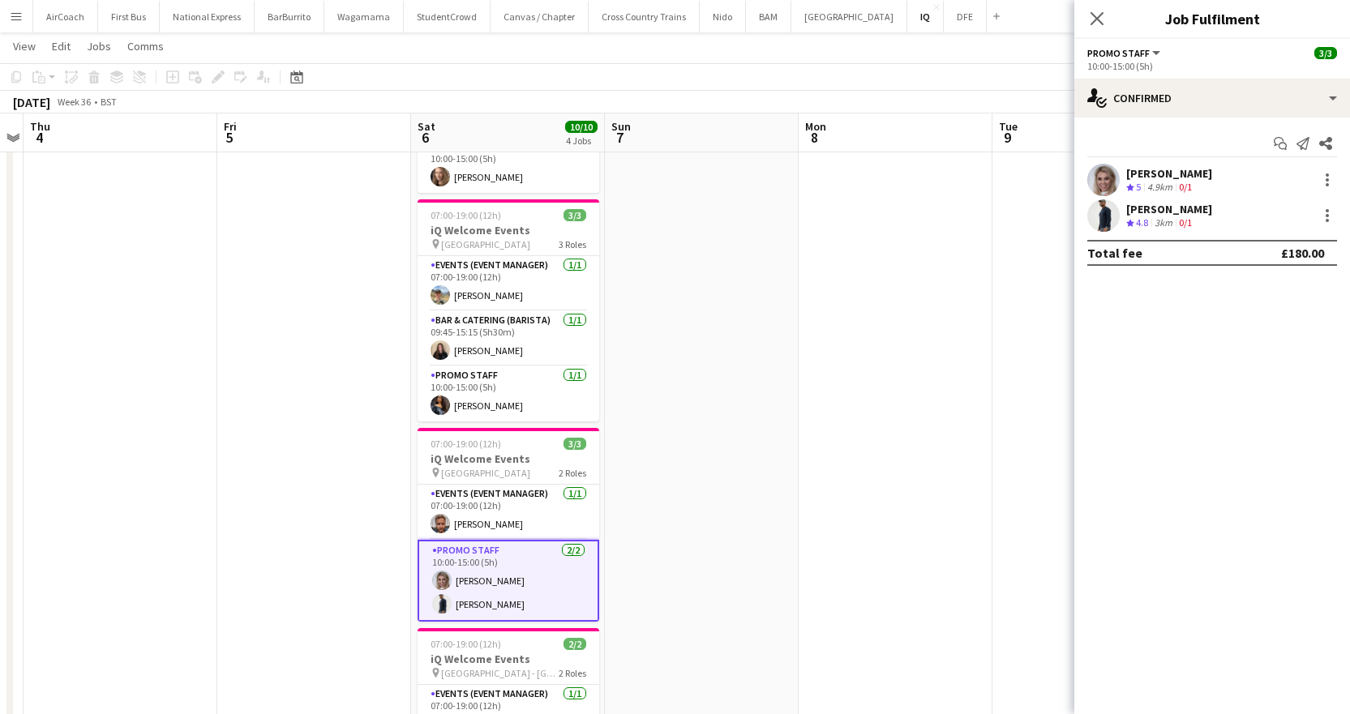
click at [1174, 208] on div "[PERSON_NAME]" at bounding box center [1169, 209] width 86 height 15
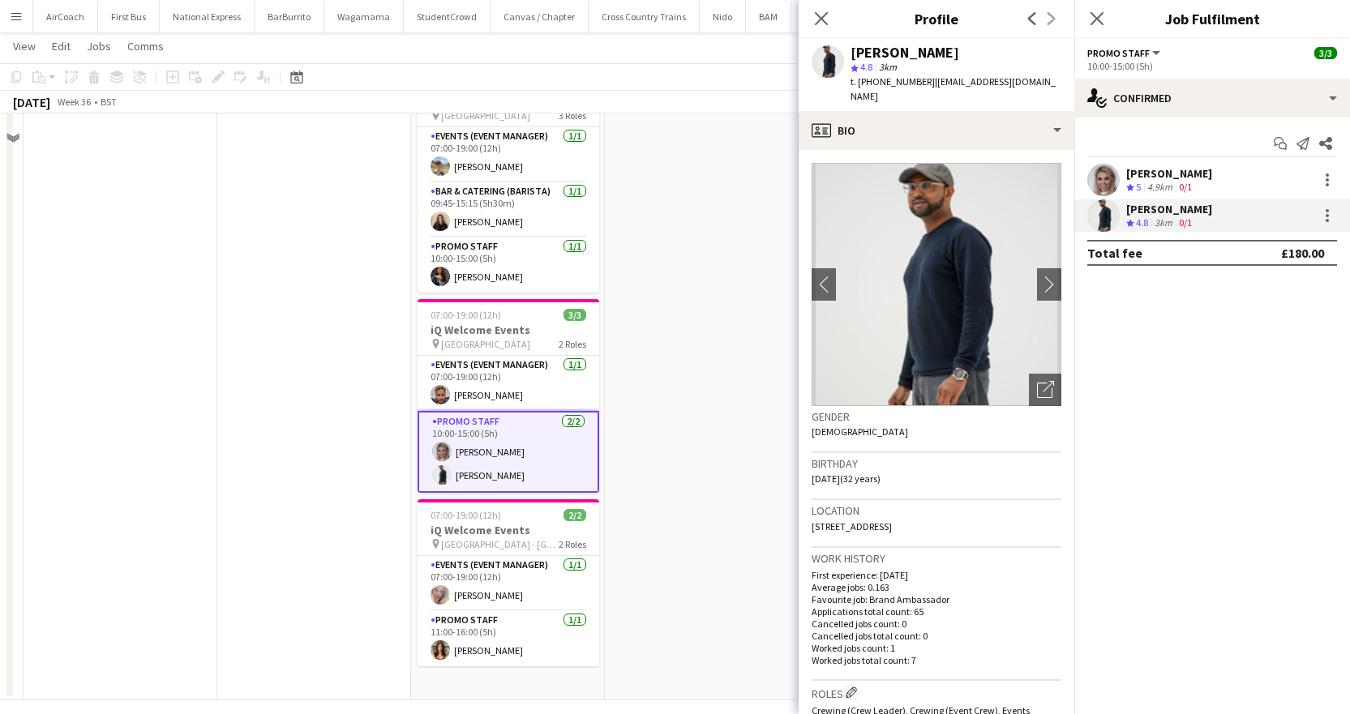
scroll to position [305, 0]
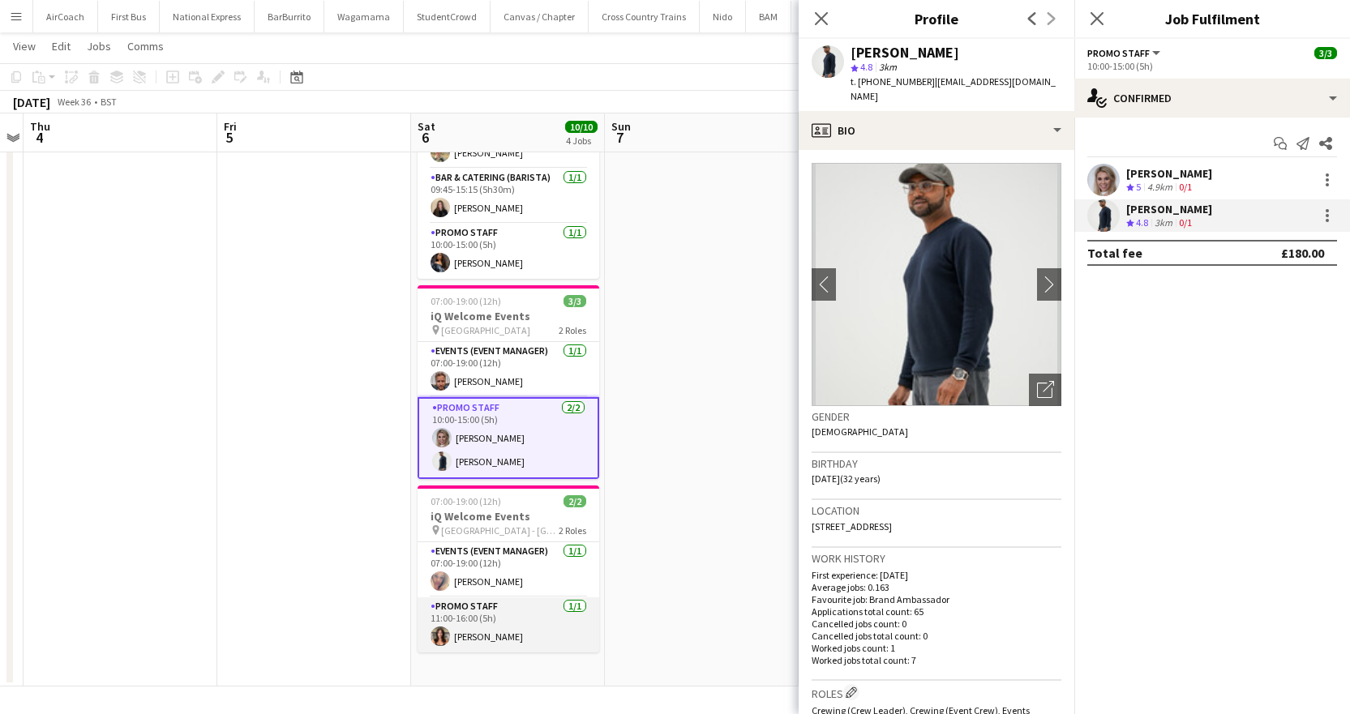
click at [492, 640] on app-card-role "Promo Staff [DATE] 11:00-16:00 (5h) [PERSON_NAME]" at bounding box center [509, 624] width 182 height 55
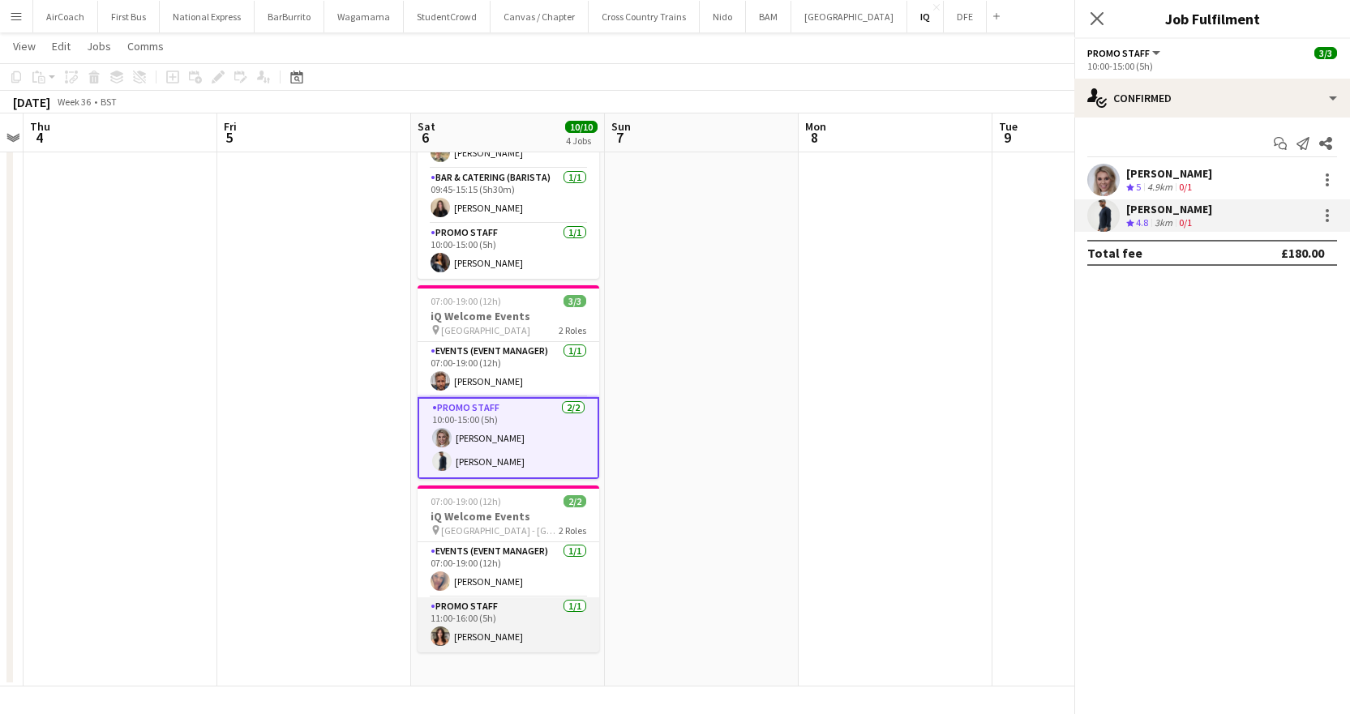
scroll to position [0, 560]
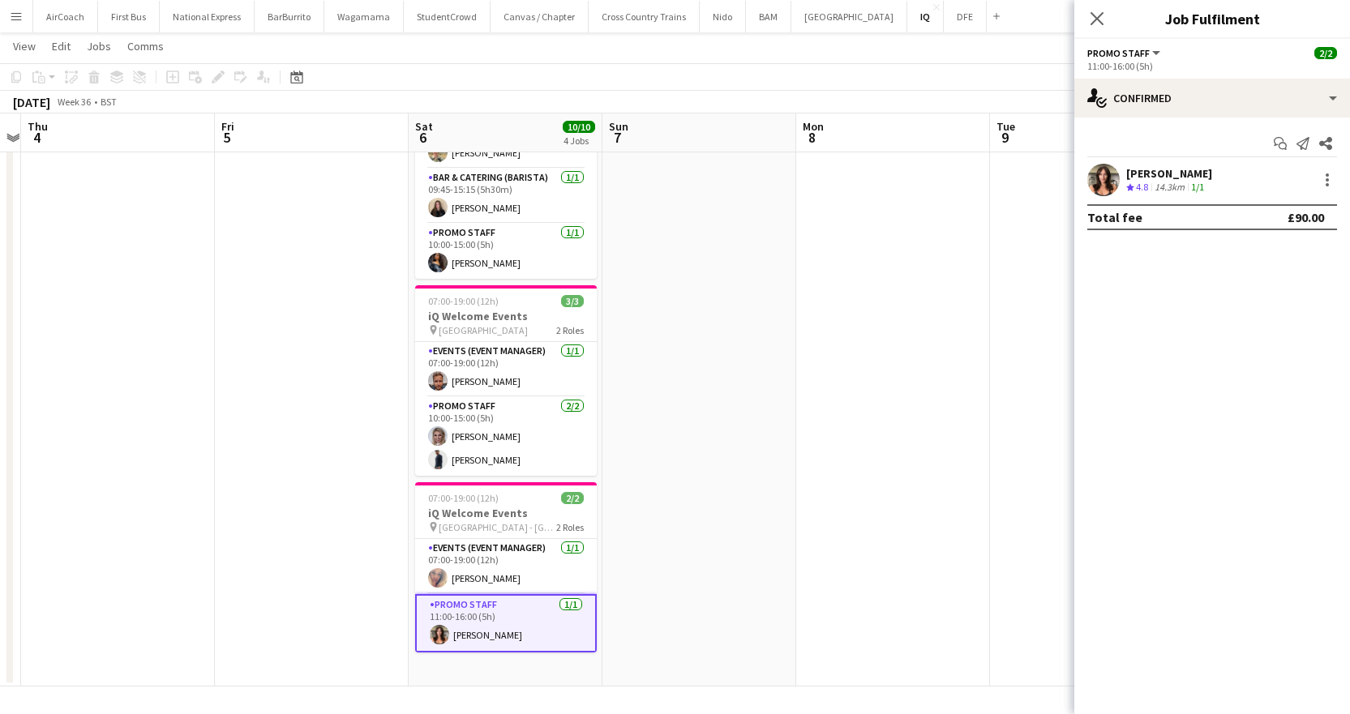
click at [1145, 174] on div "[PERSON_NAME]" at bounding box center [1169, 173] width 86 height 15
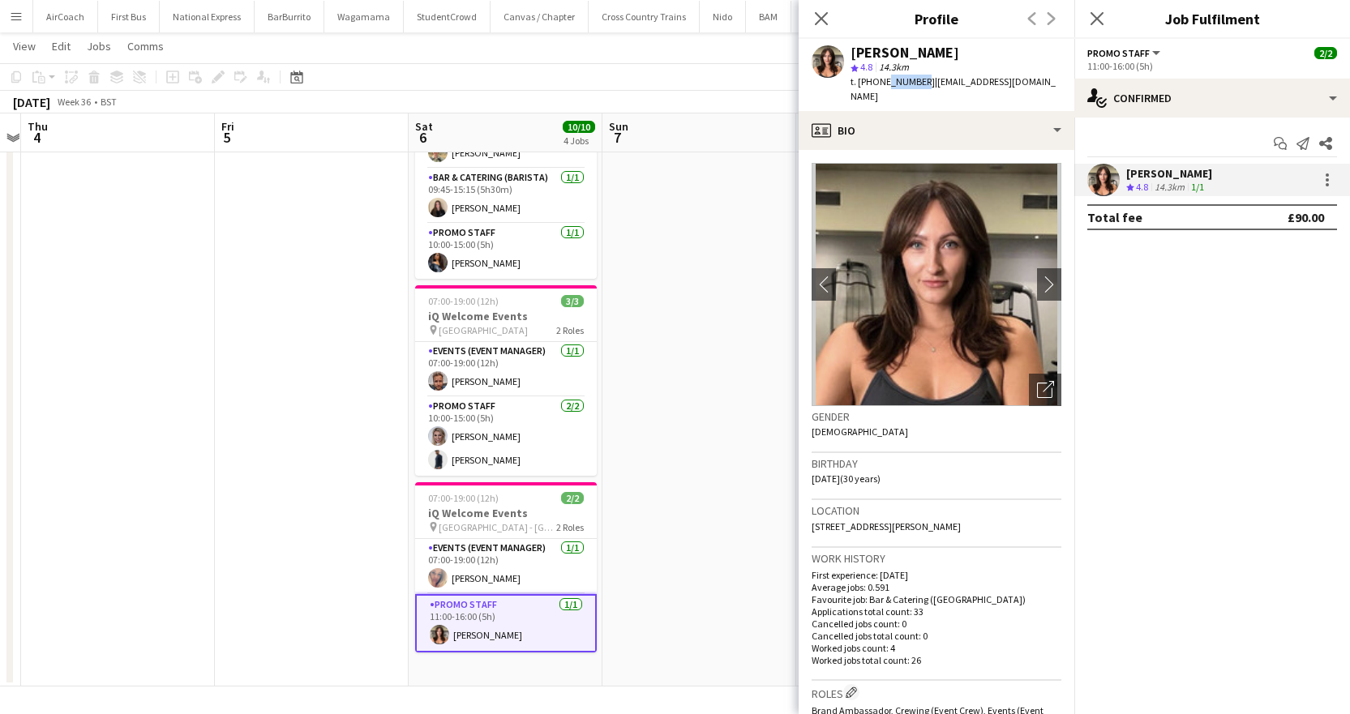
drag, startPoint x: 919, startPoint y: 86, endPoint x: 880, endPoint y: 89, distance: 39.0
click at [880, 89] on div "t. [PHONE_NUMBER] | [EMAIL_ADDRESS][DOMAIN_NAME]" at bounding box center [955, 89] width 211 height 29
drag, startPoint x: 921, startPoint y: 79, endPoint x: 862, endPoint y: 83, distance: 59.3
click at [862, 83] on span "t. [PHONE_NUMBER]" at bounding box center [892, 81] width 84 height 12
copy span "447889447815"
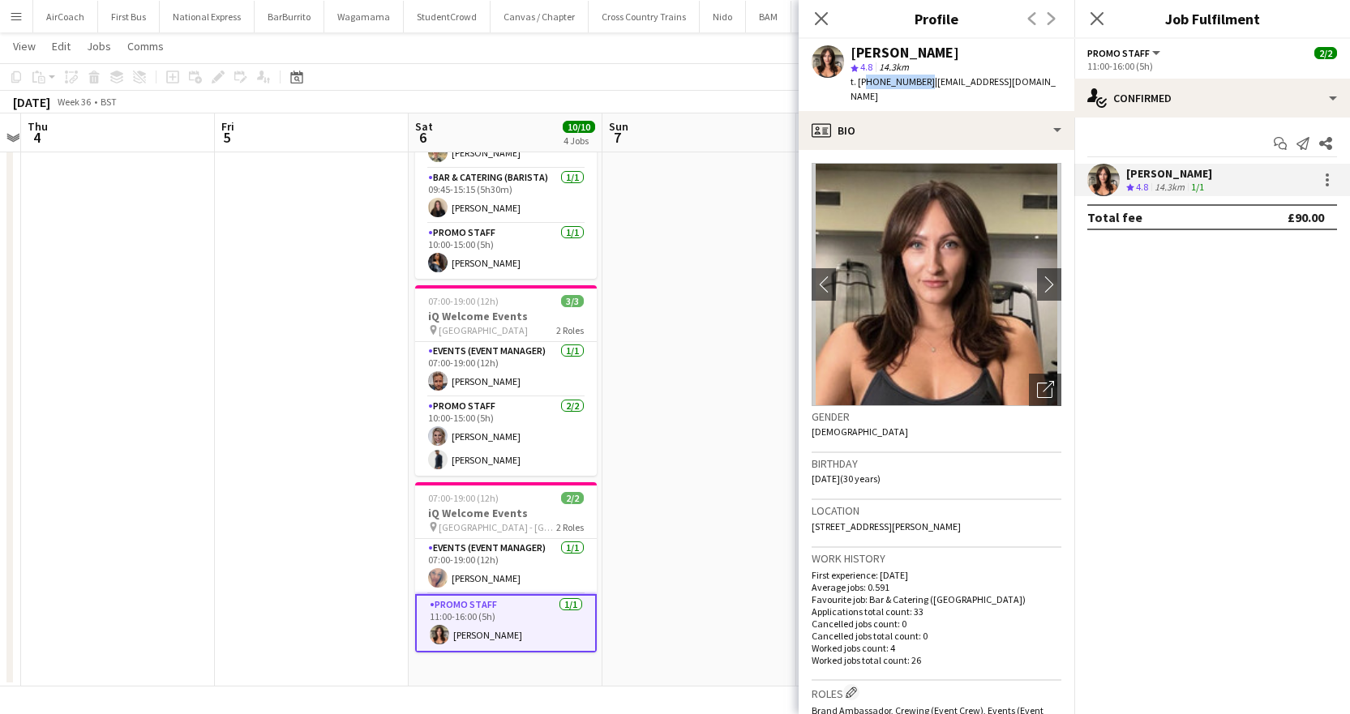
drag, startPoint x: 1096, startPoint y: 21, endPoint x: 712, endPoint y: 38, distance: 384.7
click at [1096, 21] on icon "Close pop-in" at bounding box center [1096, 18] width 13 height 13
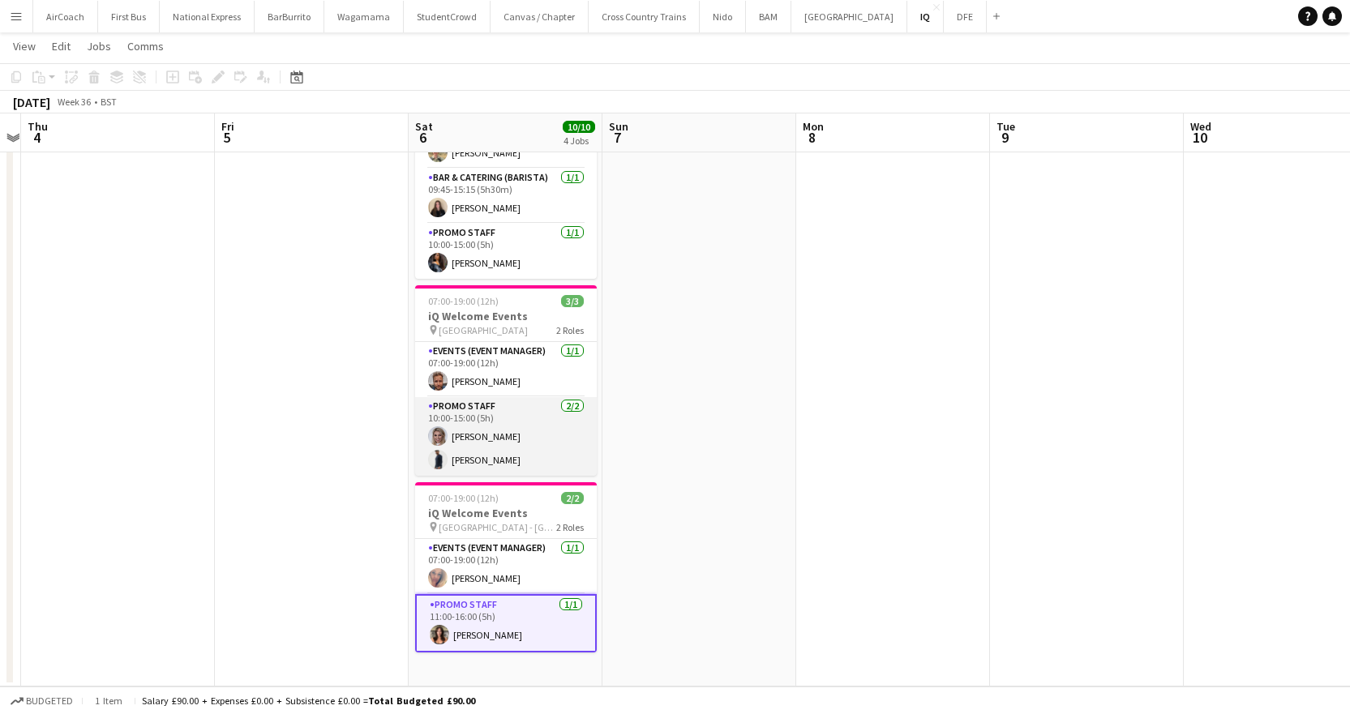
click at [478, 456] on app-card-role "Promo Staff [DATE] 10:00-15:00 (5h) [PERSON_NAME] [PERSON_NAME]" at bounding box center [506, 436] width 182 height 79
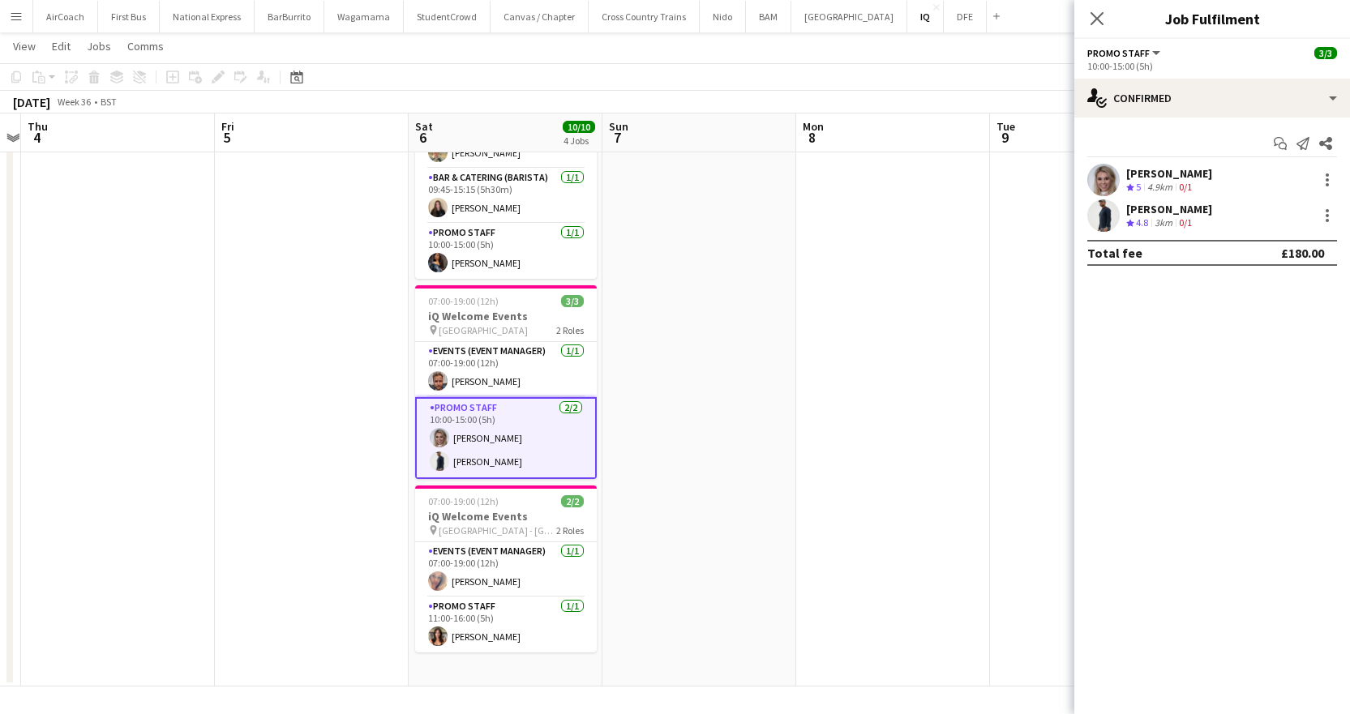
click at [1160, 178] on div "[PERSON_NAME]" at bounding box center [1169, 173] width 86 height 15
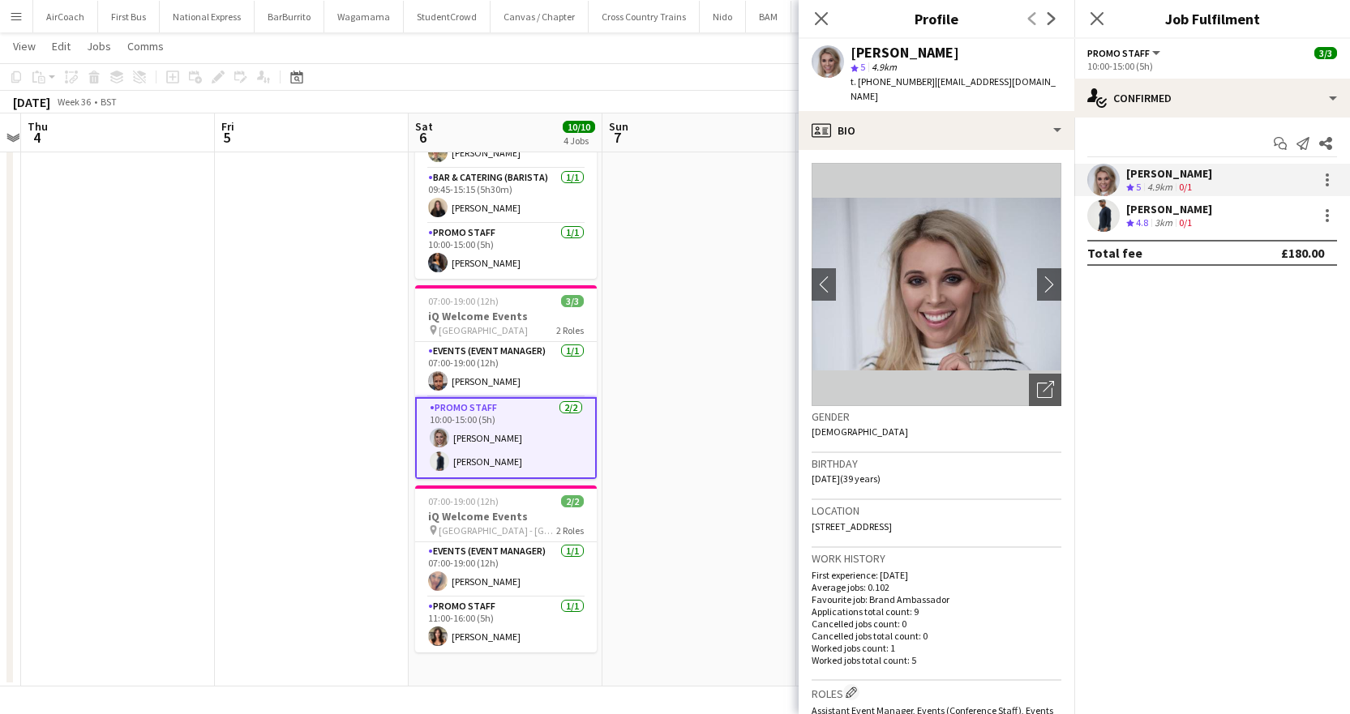
drag, startPoint x: 923, startPoint y: 84, endPoint x: 863, endPoint y: 83, distance: 60.8
click at [863, 83] on div "t. [PHONE_NUMBER] | [EMAIL_ADDRESS][DOMAIN_NAME]" at bounding box center [955, 89] width 211 height 29
copy span "447872948437"
click at [463, 462] on app-card-role "Promo Staff [DATE] 10:00-15:00 (5h) [PERSON_NAME] [PERSON_NAME]" at bounding box center [506, 438] width 182 height 82
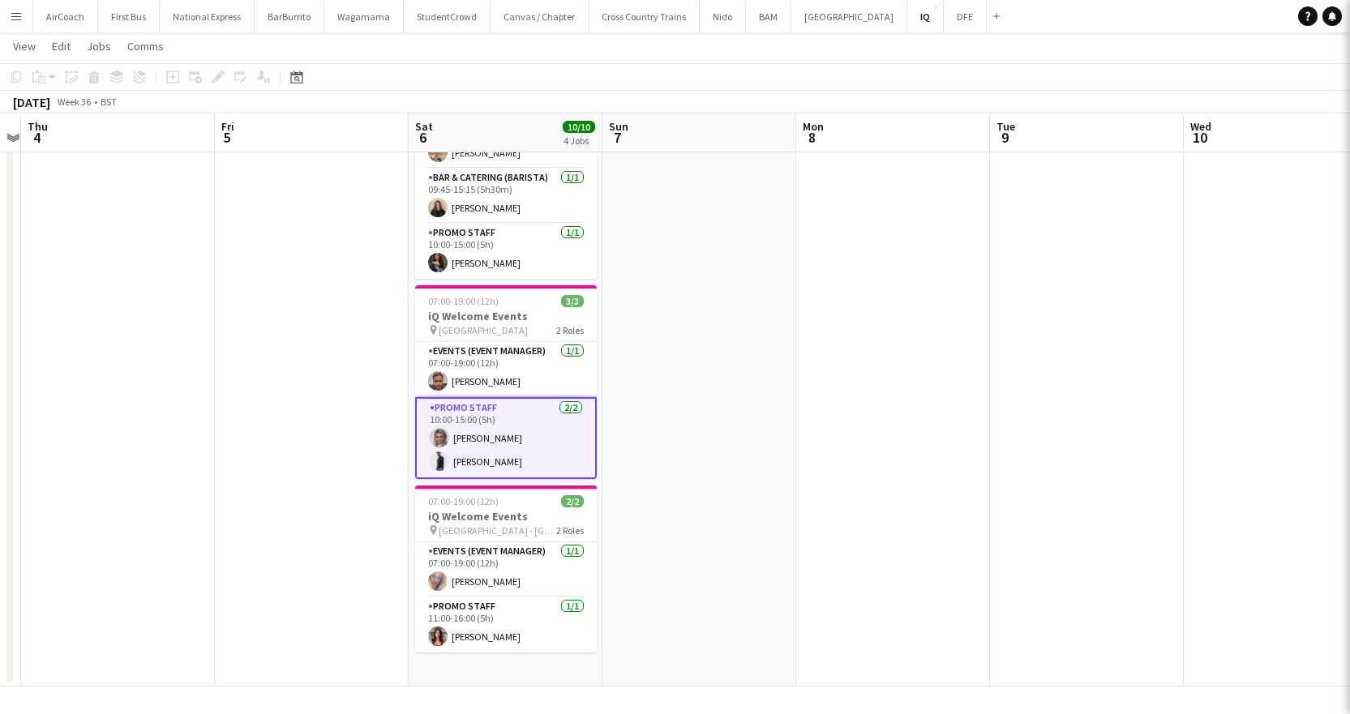
scroll to position [0, 559]
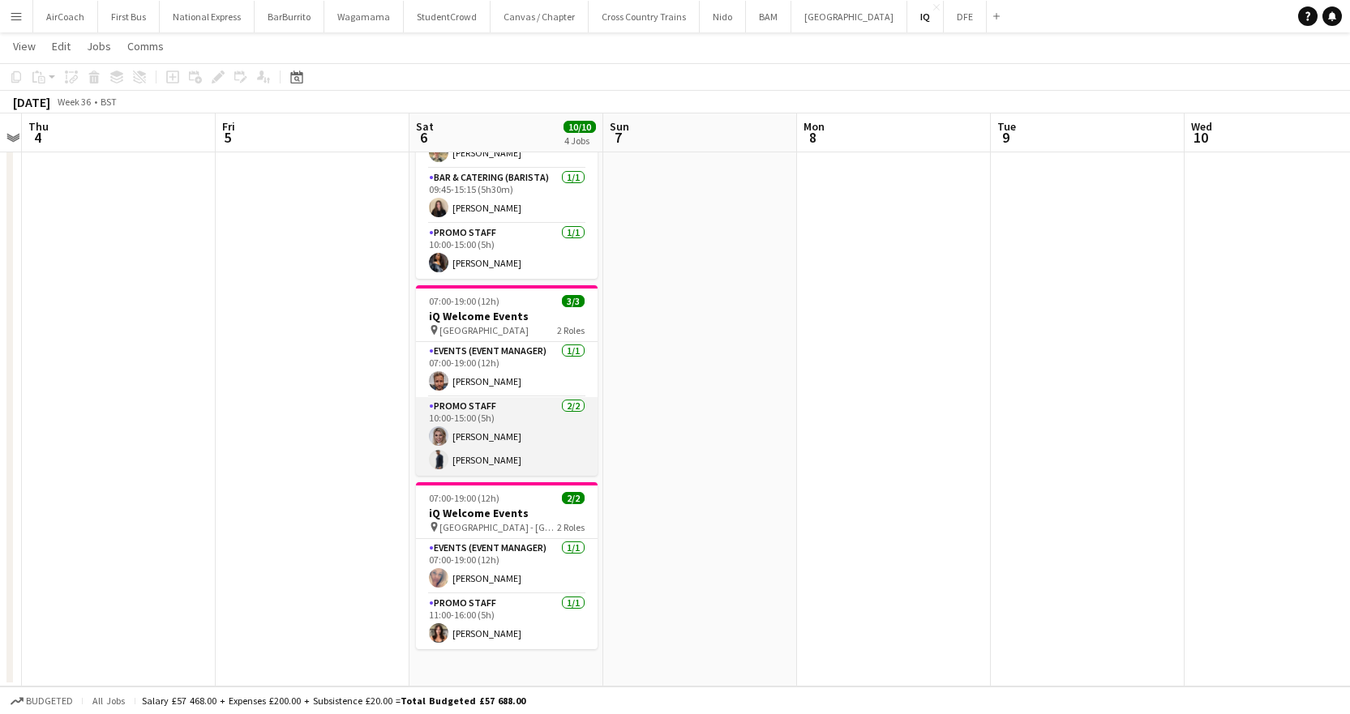
click at [443, 460] on app-user-avatar at bounding box center [438, 459] width 19 height 19
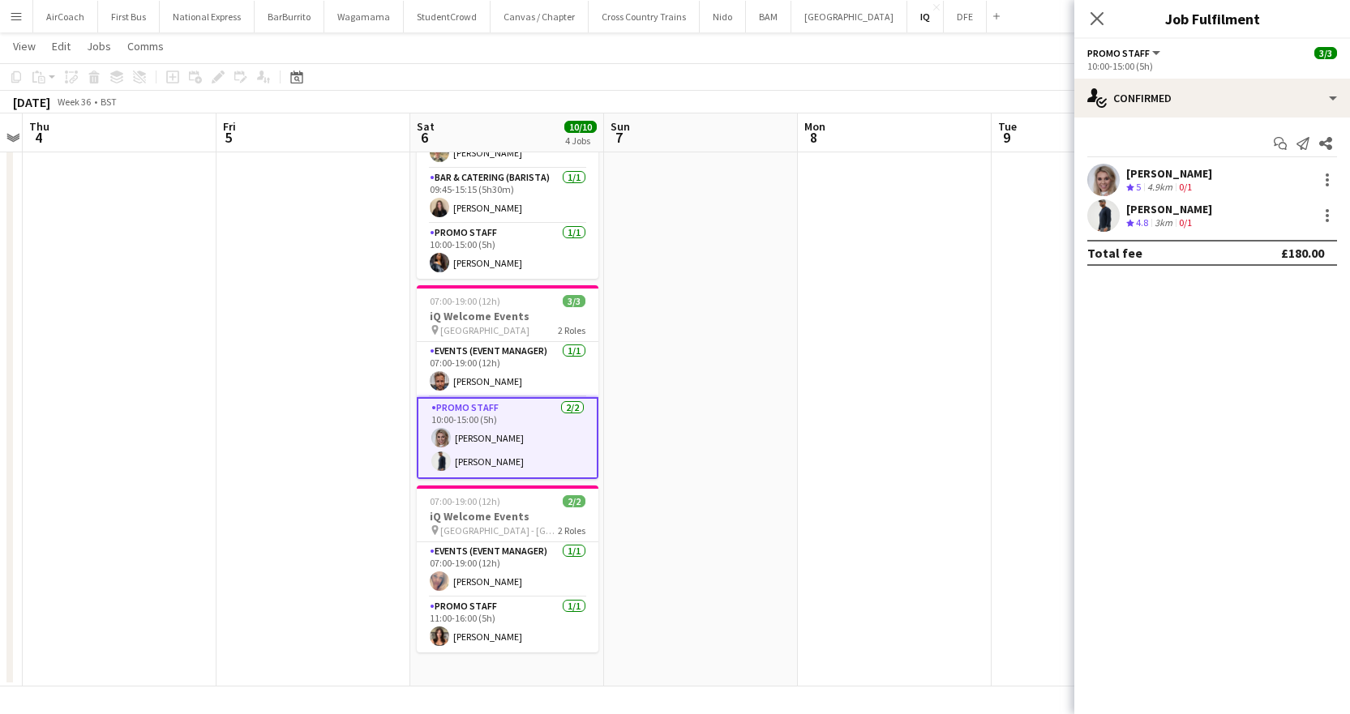
click at [1176, 211] on div "[PERSON_NAME]" at bounding box center [1169, 209] width 86 height 15
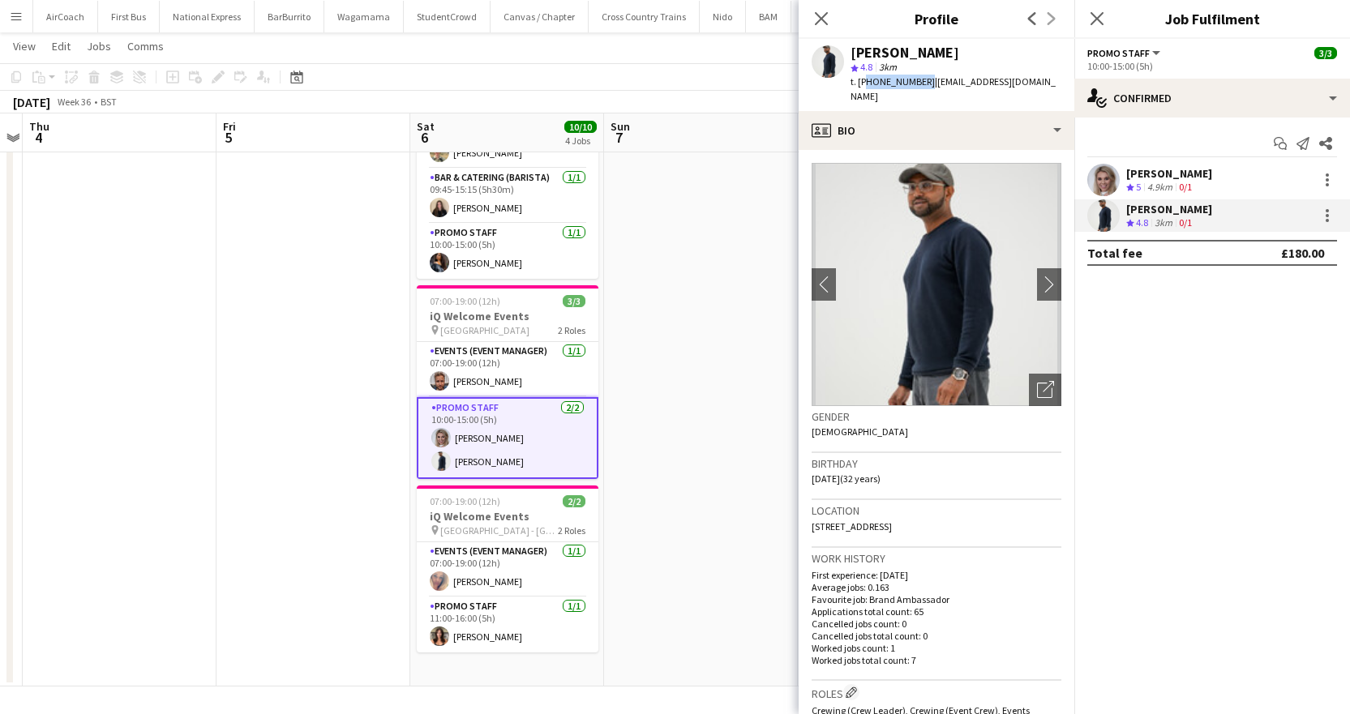
drag, startPoint x: 922, startPoint y: 84, endPoint x: 865, endPoint y: 92, distance: 57.2
click at [865, 92] on div "[PERSON_NAME] star 4.8 3km t. [PHONE_NUMBER] | [EMAIL_ADDRESS][DOMAIN_NAME]" at bounding box center [937, 75] width 276 height 72
copy span "447709610009"
click at [1111, 30] on div "Close pop-in" at bounding box center [1096, 18] width 45 height 37
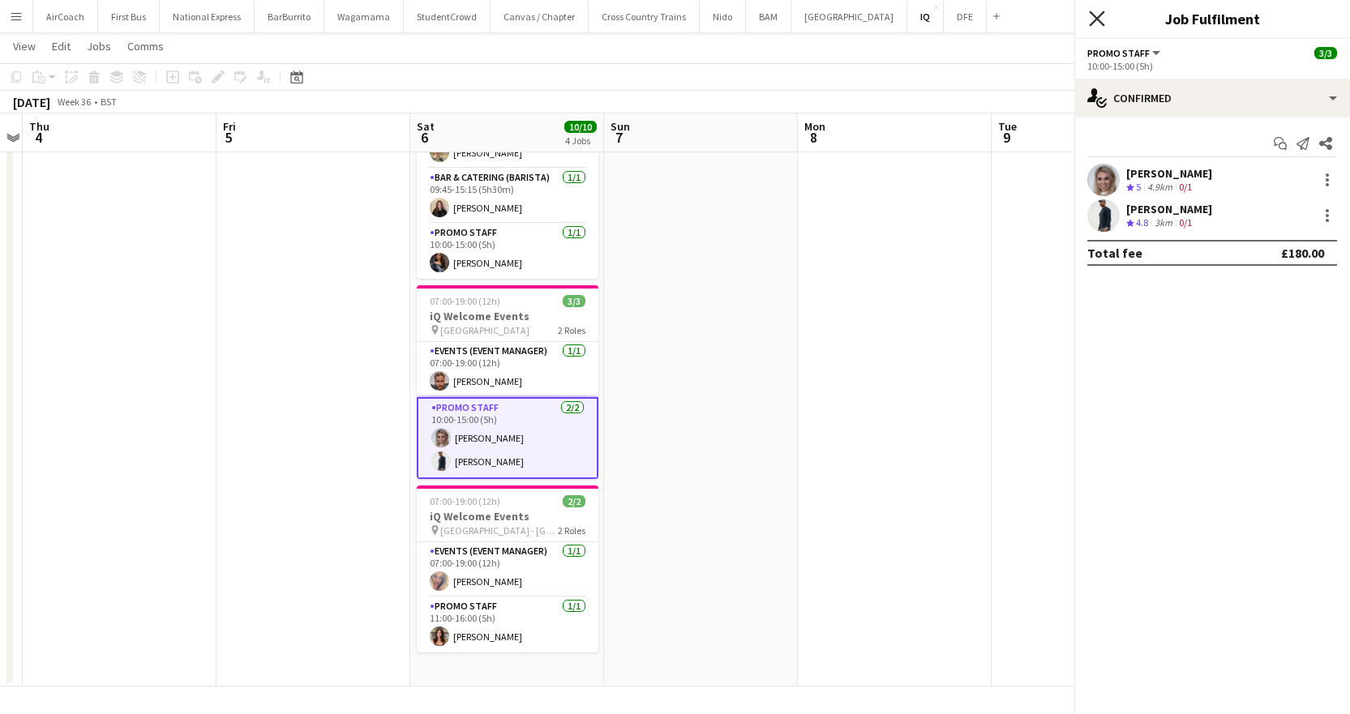
click at [1099, 22] on icon at bounding box center [1096, 18] width 15 height 15
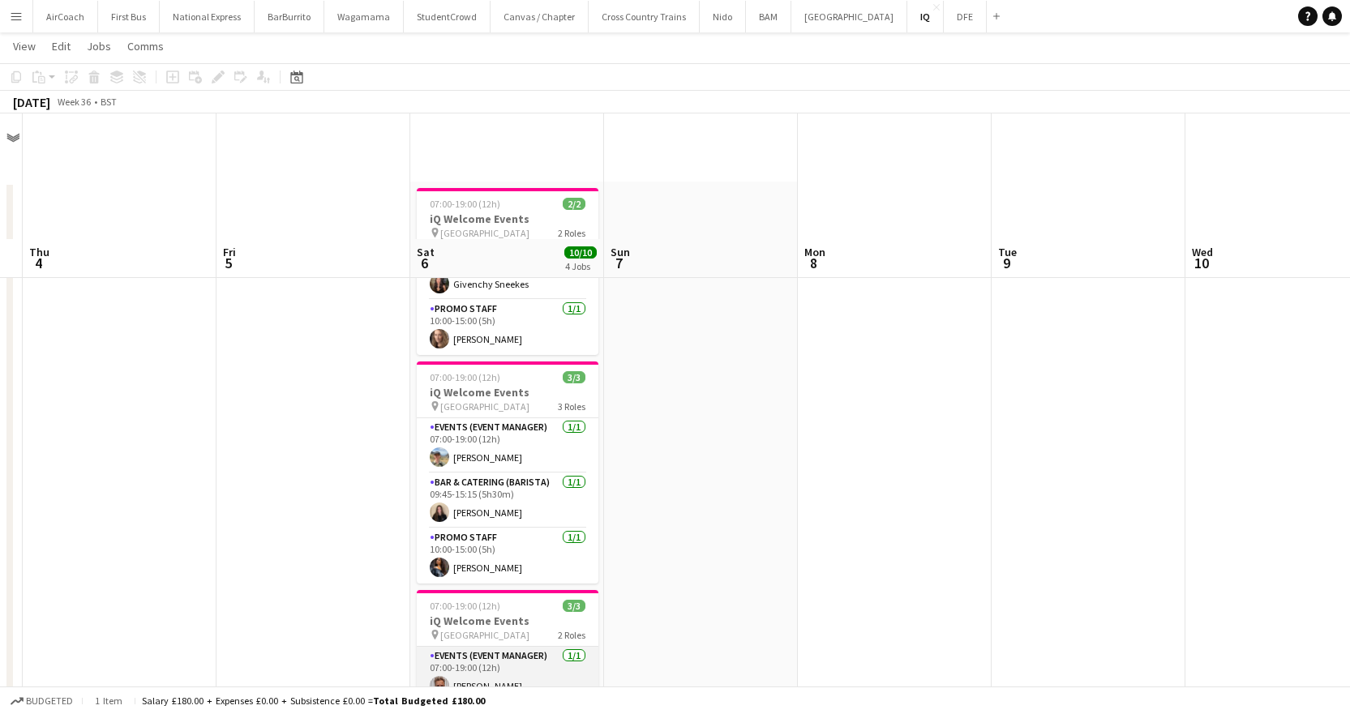
scroll to position [305, 0]
